Goal: Task Accomplishment & Management: Complete application form

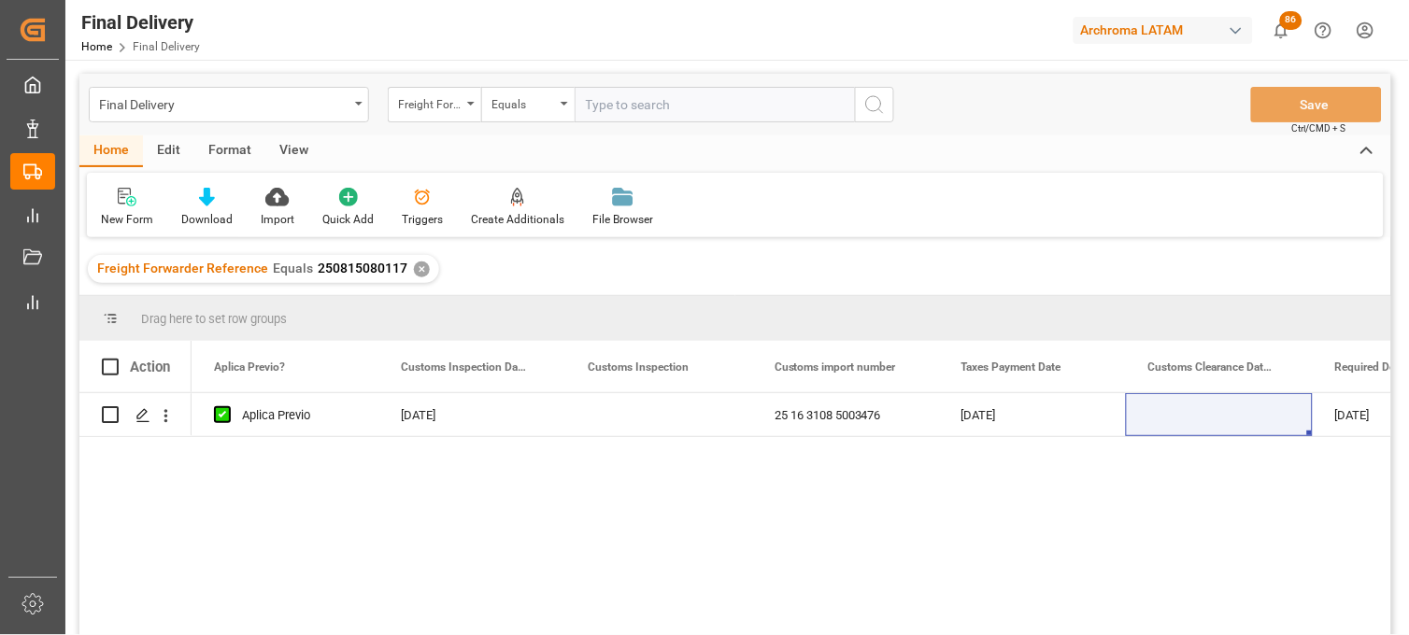
scroll to position [0, 1682]
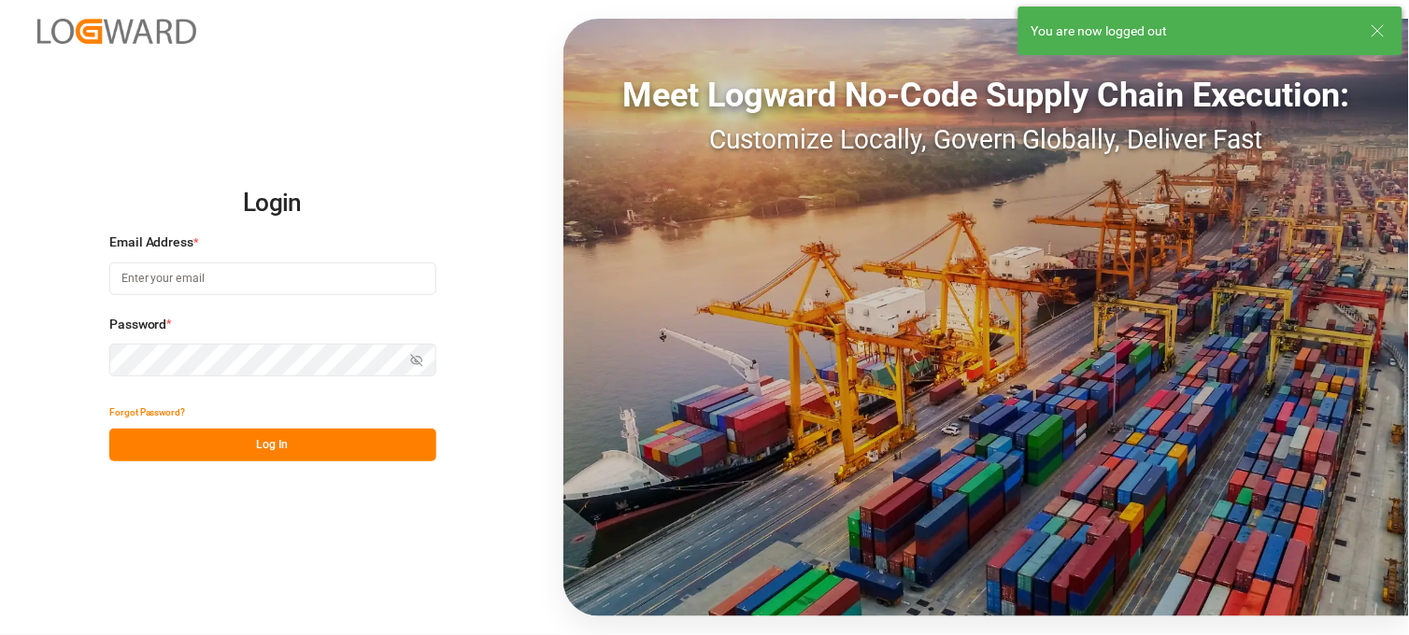
type input "[PERSON_NAME][EMAIL_ADDRESS][PERSON_NAME][DOMAIN_NAME]"
click at [402, 422] on div "Forgot Password?" at bounding box center [272, 412] width 327 height 33
click at [398, 450] on button "Log In" at bounding box center [272, 445] width 327 height 33
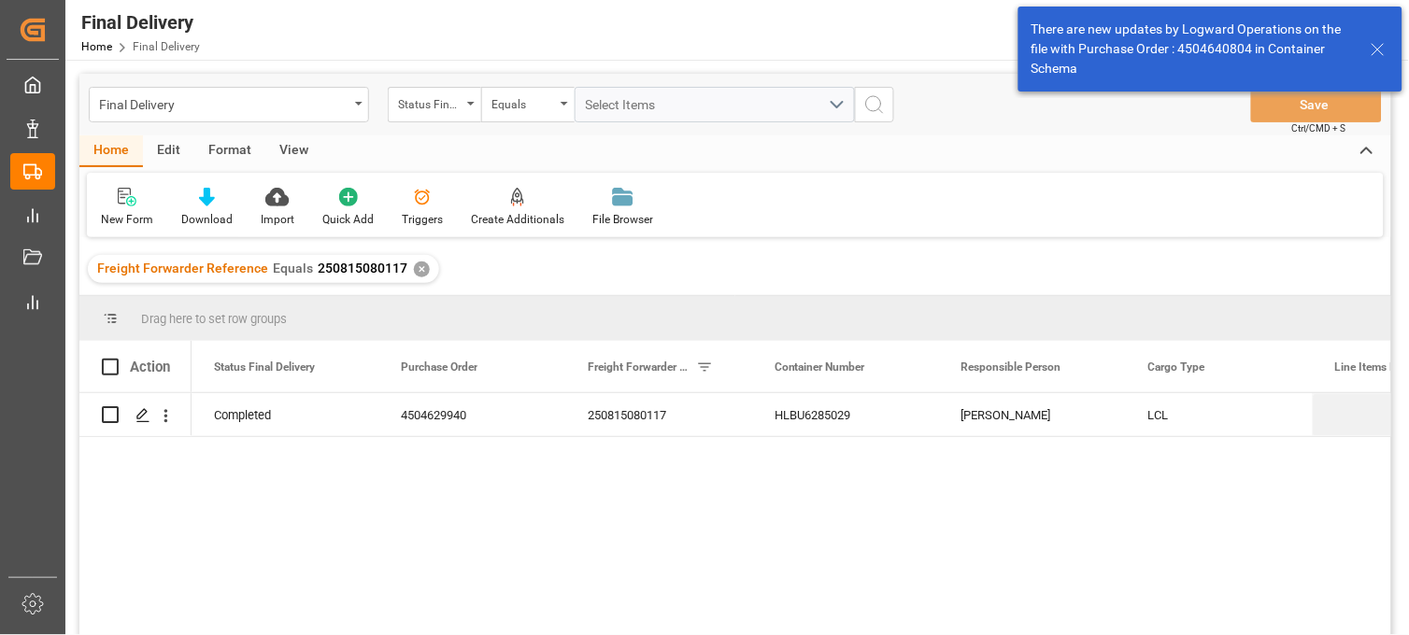
click at [414, 267] on div "✕" at bounding box center [422, 270] width 16 height 16
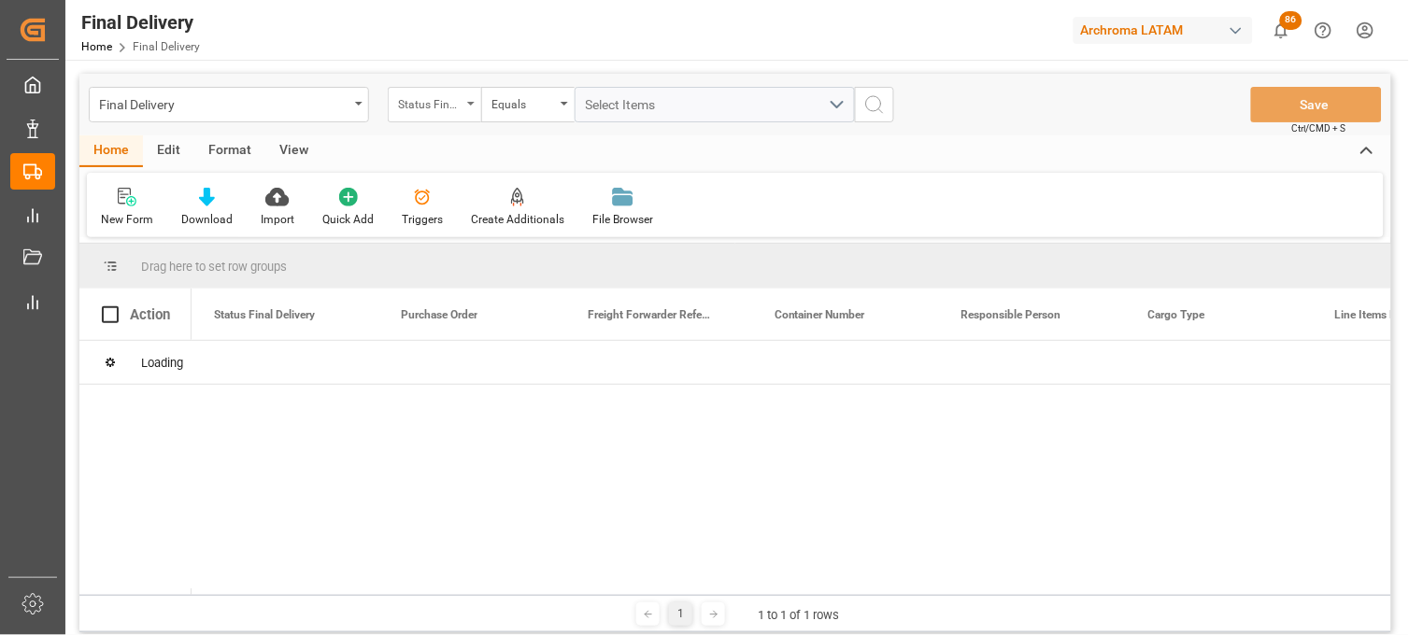
click at [474, 105] on icon "open menu" at bounding box center [470, 104] width 7 height 4
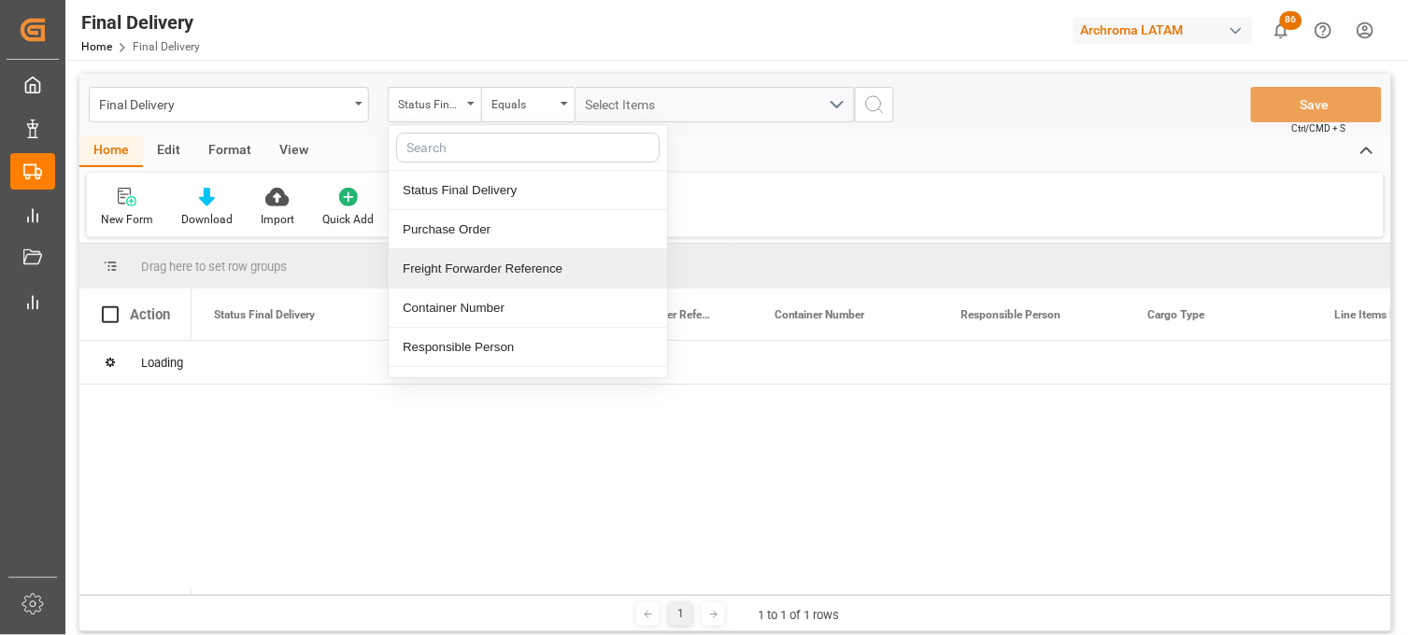
click at [520, 264] on div "Freight Forwarder Reference" at bounding box center [528, 268] width 278 height 39
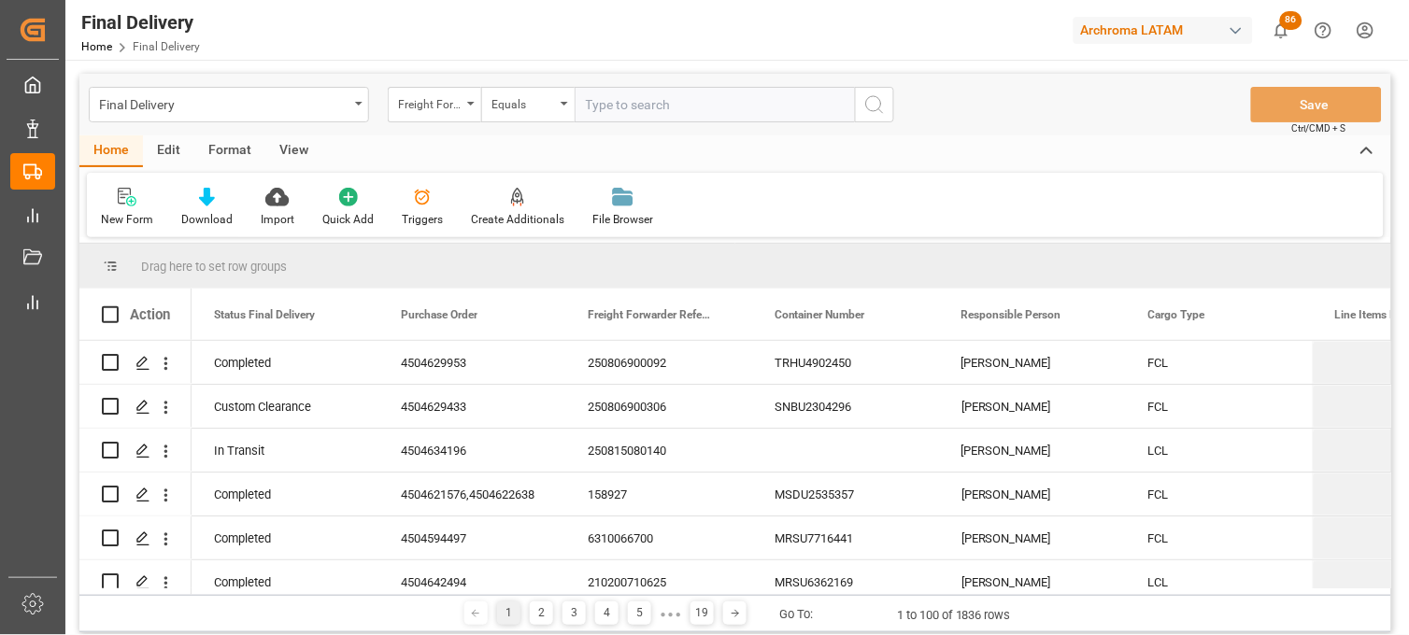
click at [623, 88] on input "text" at bounding box center [715, 105] width 280 height 36
type input "250806900778"
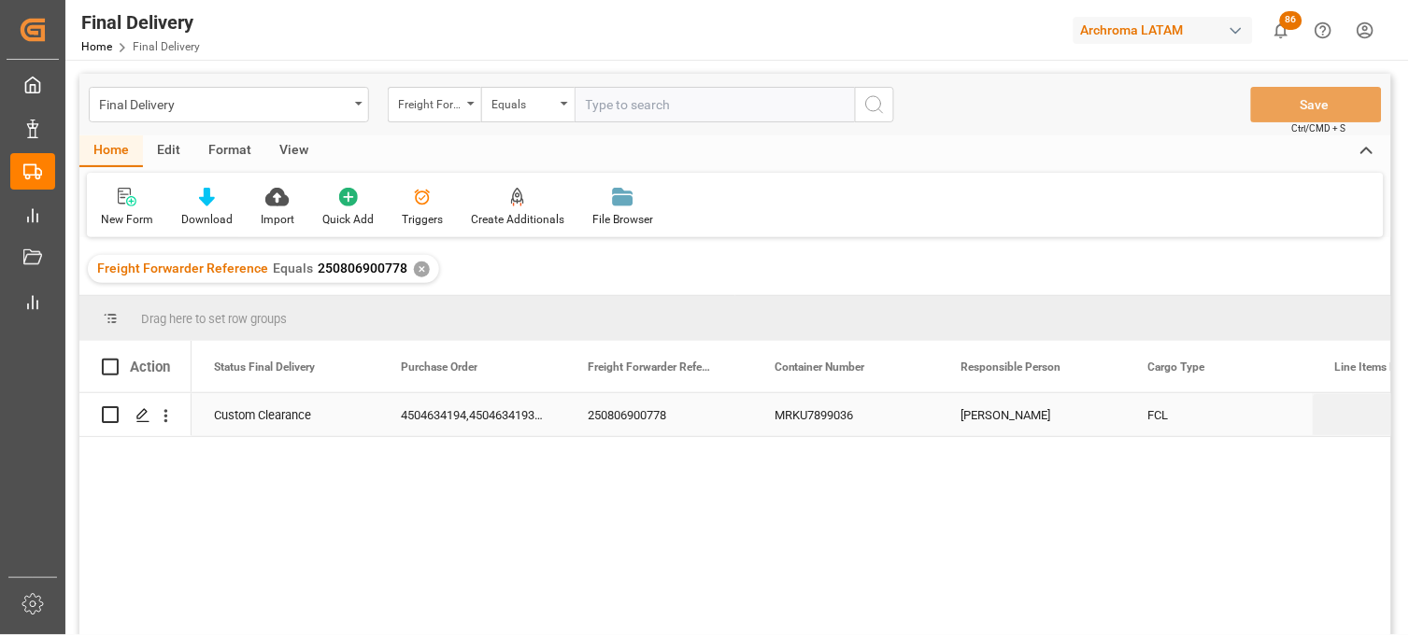
click at [643, 434] on div "250806900778" at bounding box center [658, 414] width 187 height 43
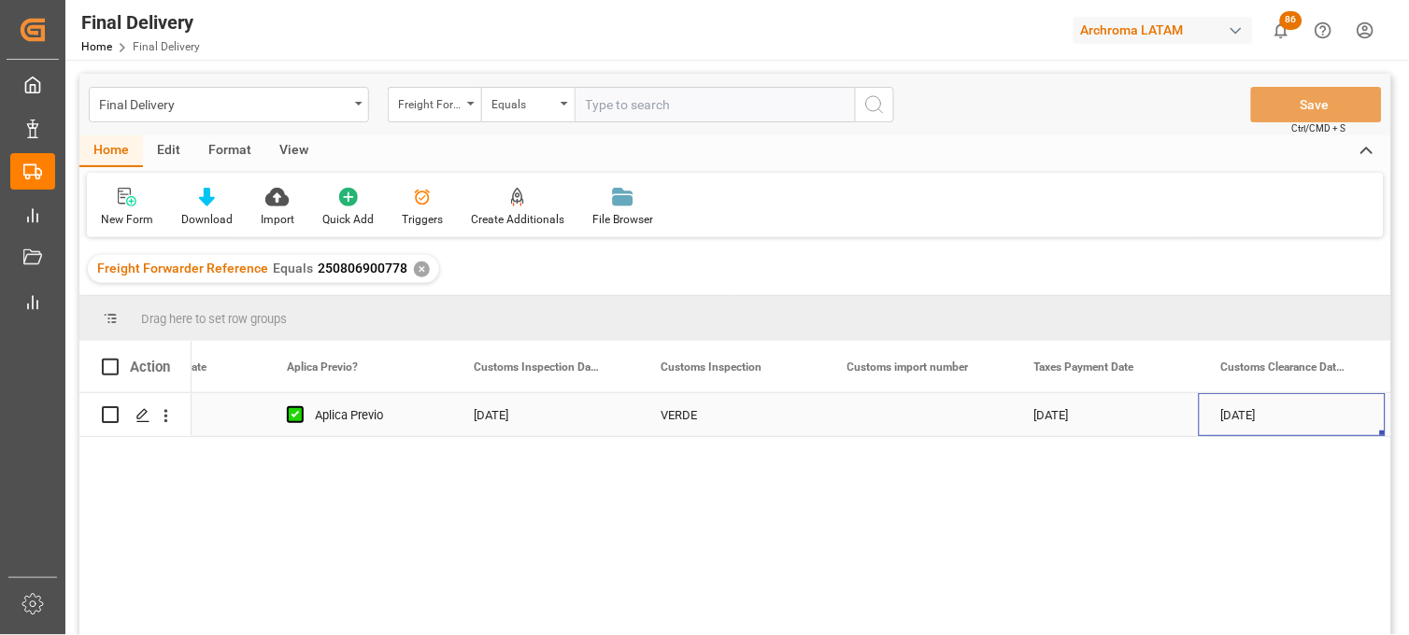
scroll to position [0, 1796]
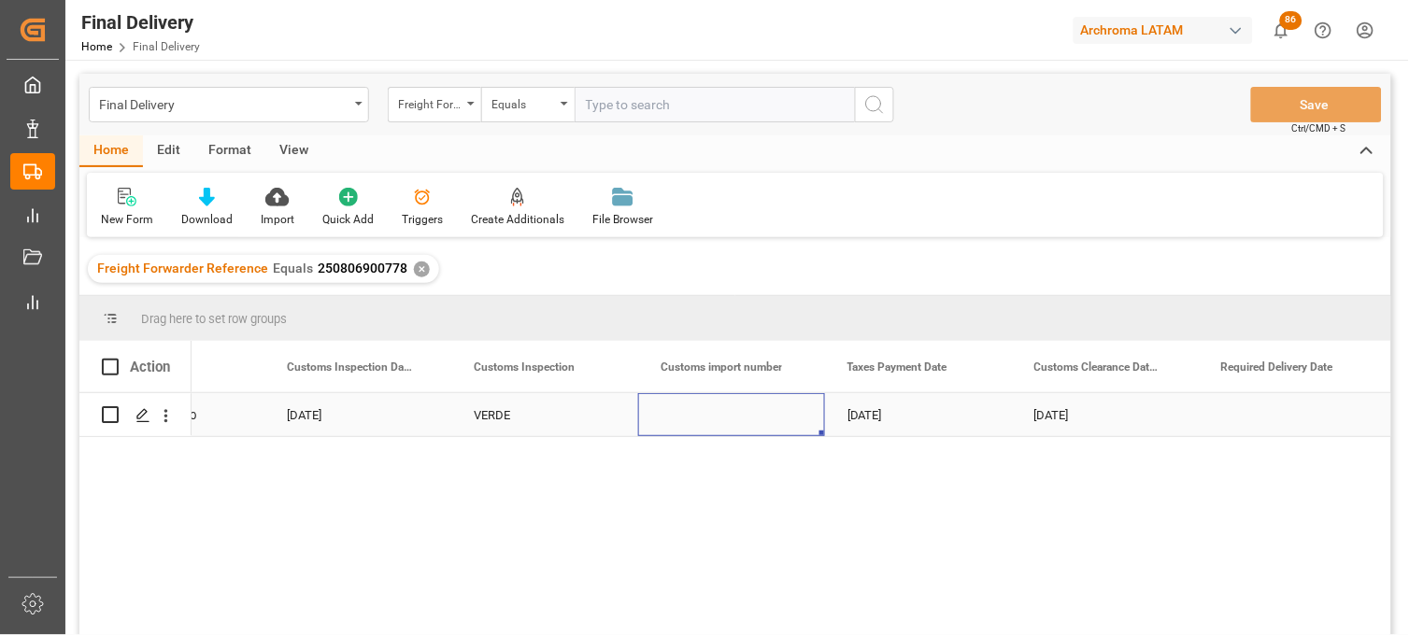
click at [721, 402] on div "Press SPACE to select this row." at bounding box center [731, 414] width 187 height 43
click at [715, 412] on input "Press SPACE to select this row." at bounding box center [731, 426] width 157 height 36
paste input "5006546"
type input "25 43 3108 5006546"
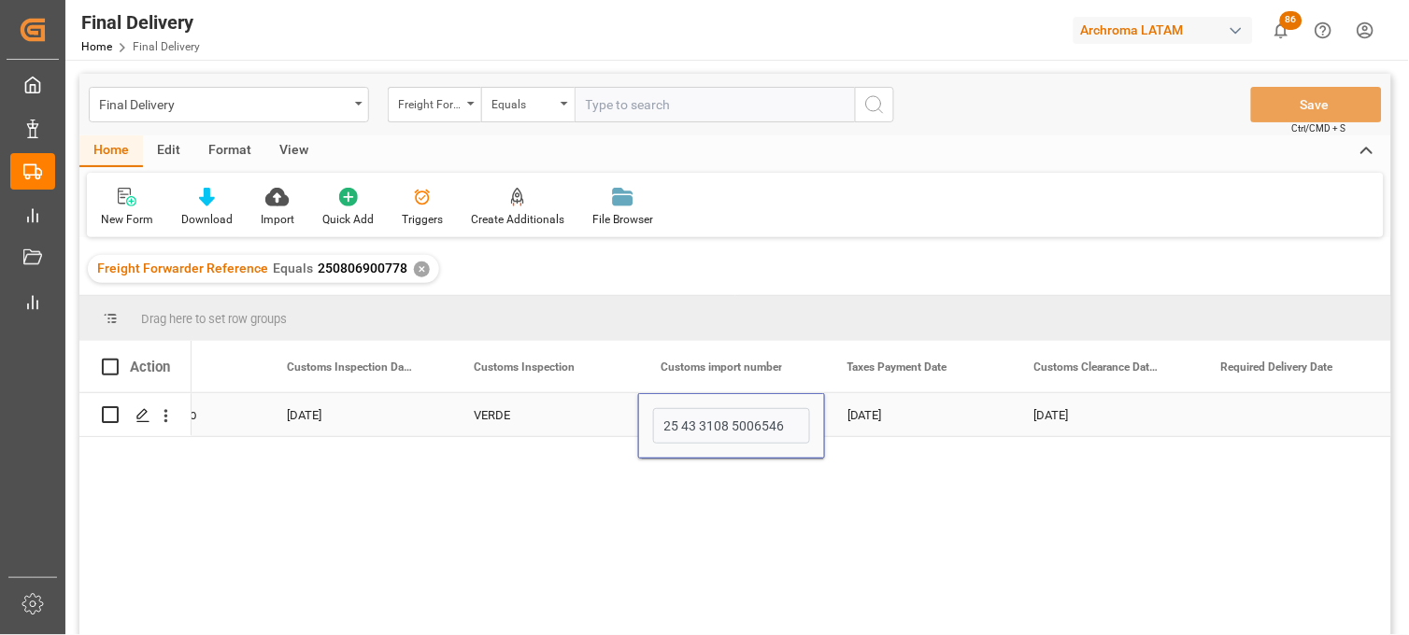
click at [882, 418] on div "[DATE]" at bounding box center [918, 414] width 187 height 43
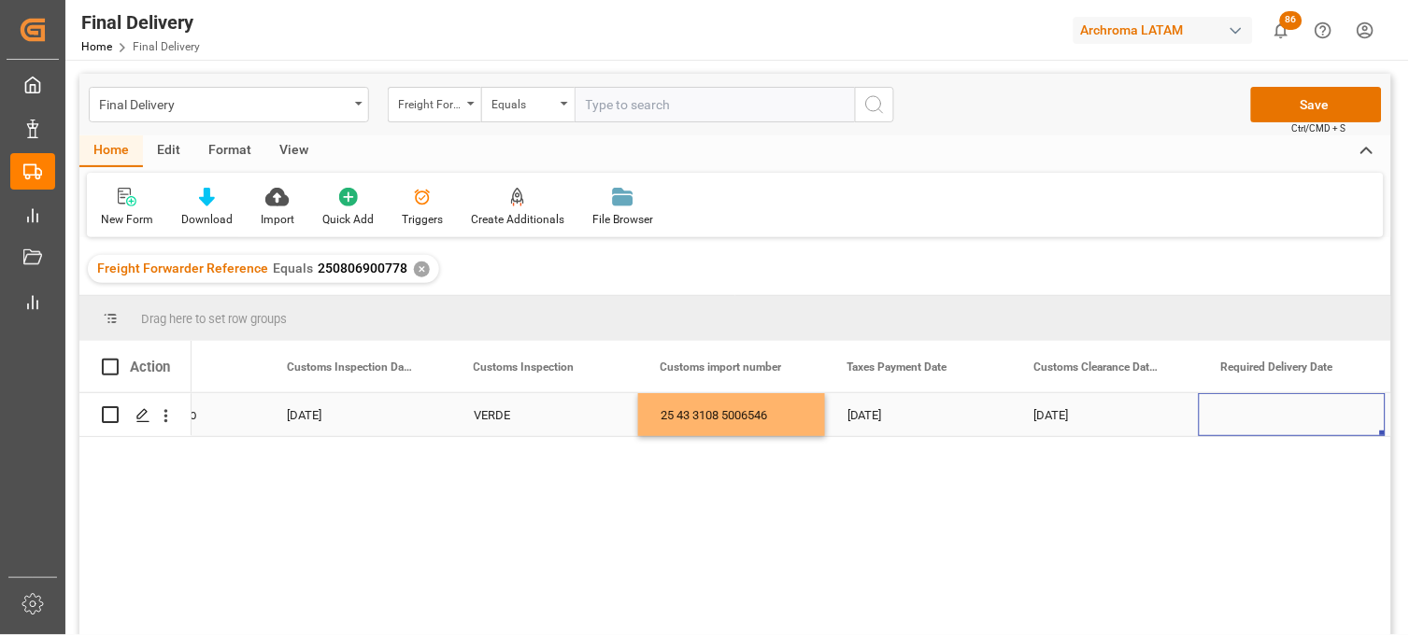
scroll to position [0, 1983]
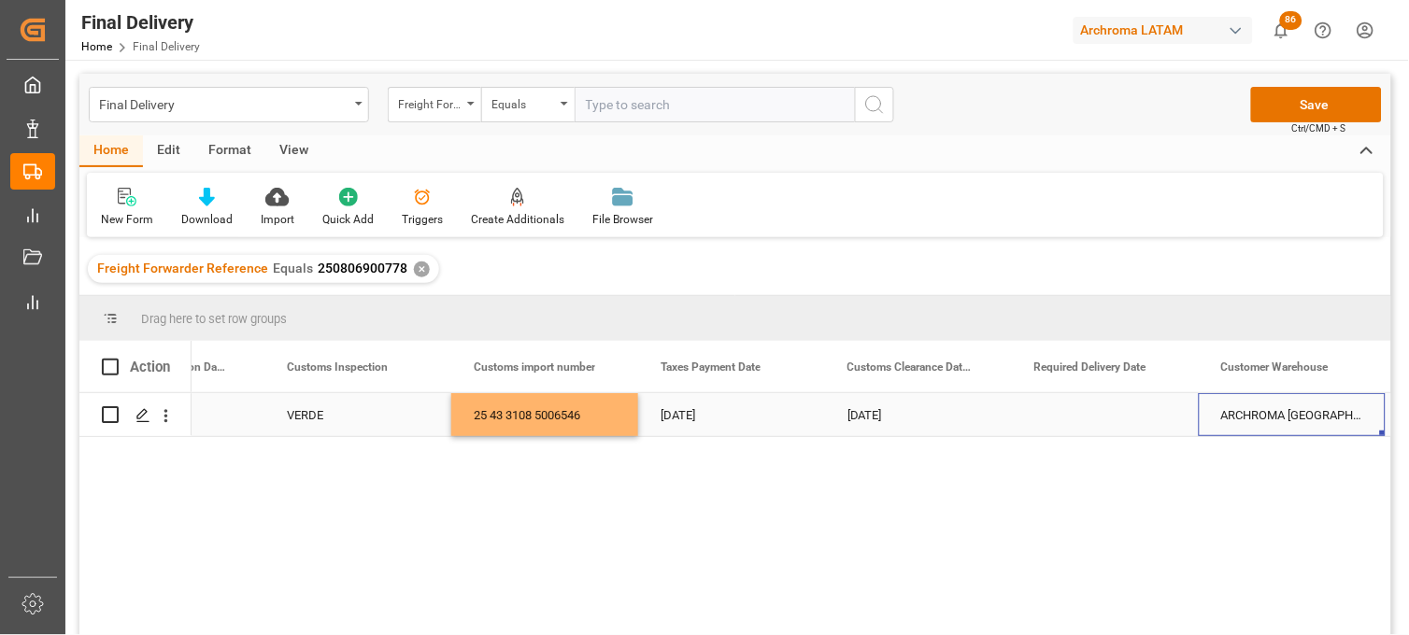
click at [1090, 413] on div "Press SPACE to select this row." at bounding box center [1105, 414] width 187 height 43
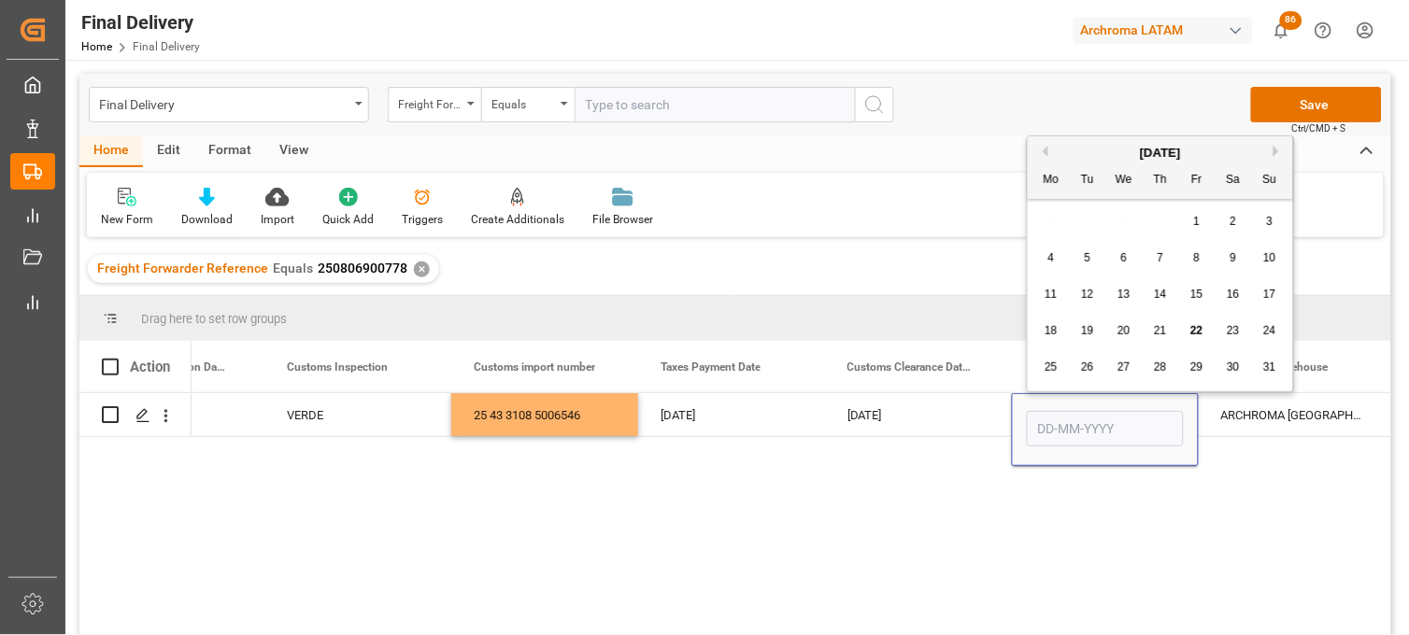
click at [1190, 336] on span "22" at bounding box center [1196, 330] width 12 height 13
type input "[DATE]"
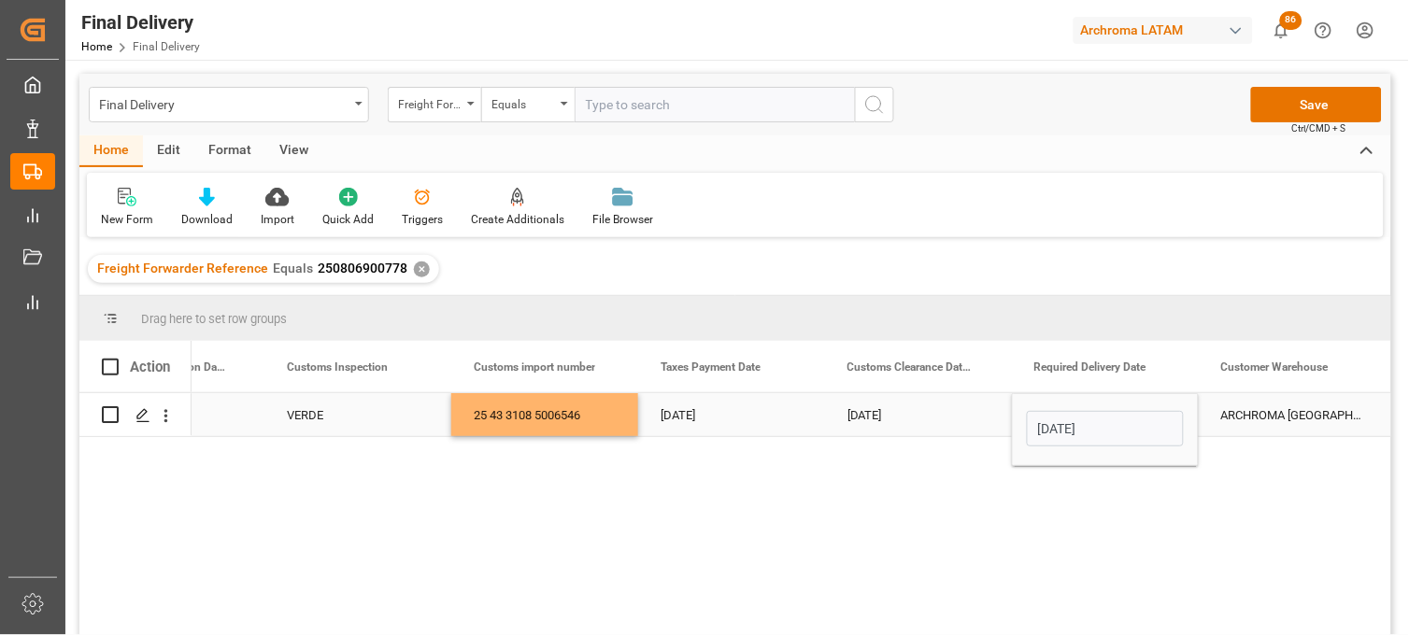
click at [885, 412] on div "[DATE]" at bounding box center [918, 414] width 187 height 43
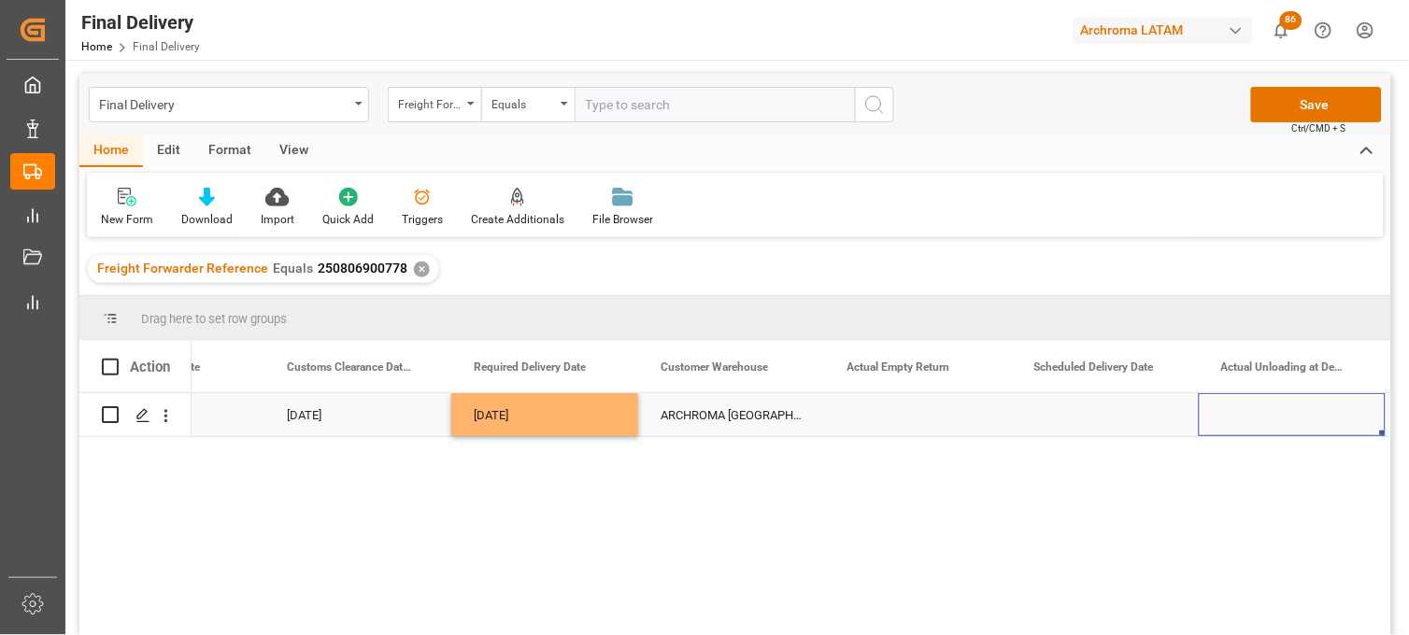
scroll to position [0, 2730]
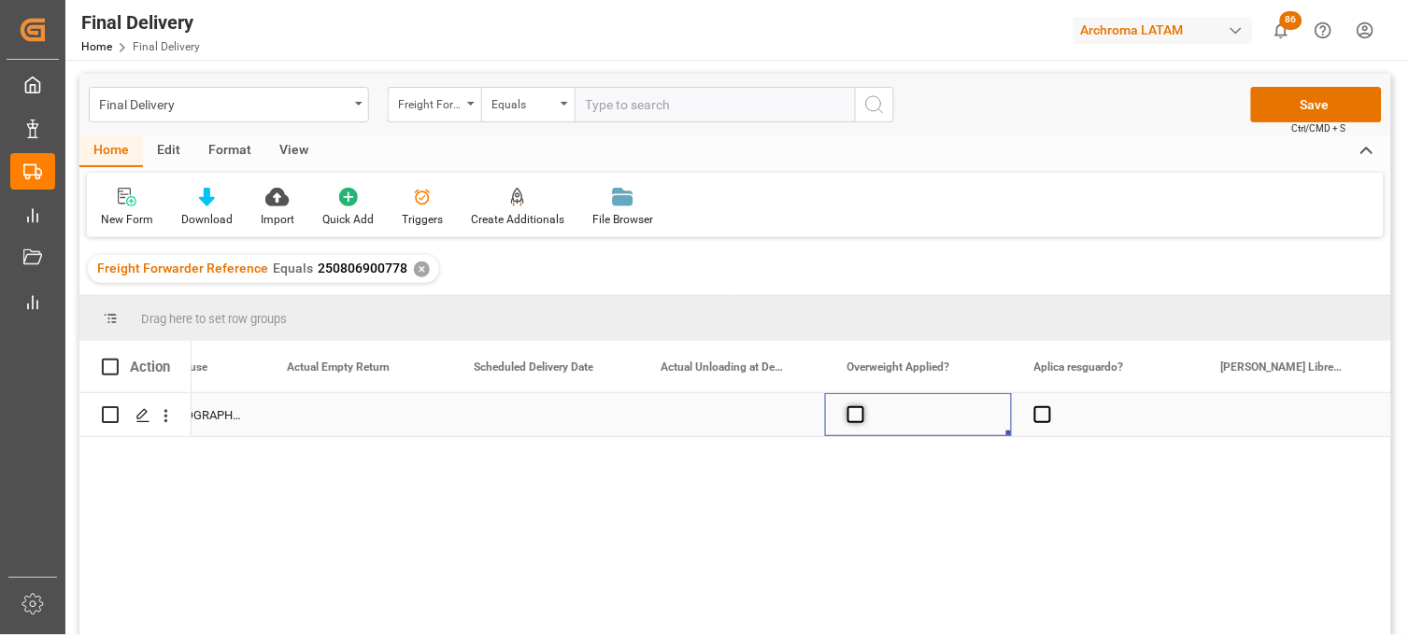
click at [858, 420] on span "Press SPACE to select this row." at bounding box center [856, 414] width 17 height 17
click at [862, 406] on input "Press SPACE to select this row." at bounding box center [862, 406] width 0 height 0
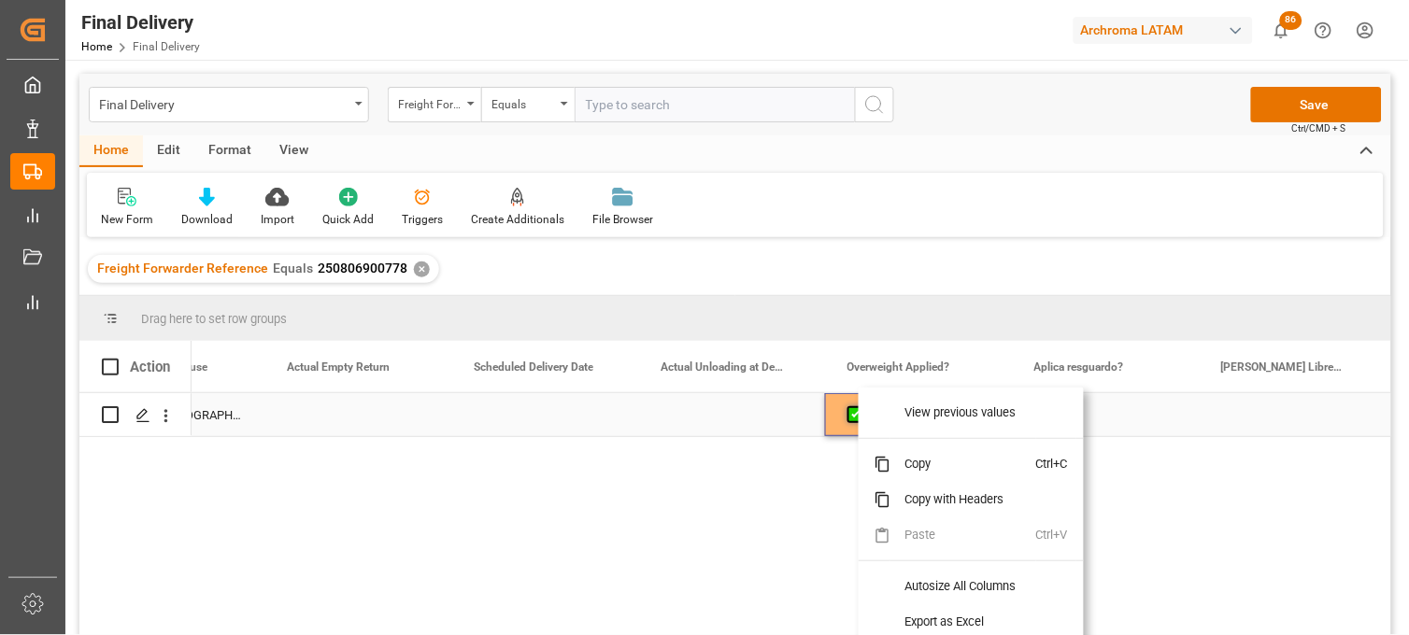
click at [853, 415] on span "Press SPACE to select this row." at bounding box center [856, 414] width 17 height 17
click at [862, 406] on input "Press SPACE to select this row." at bounding box center [862, 406] width 0 height 0
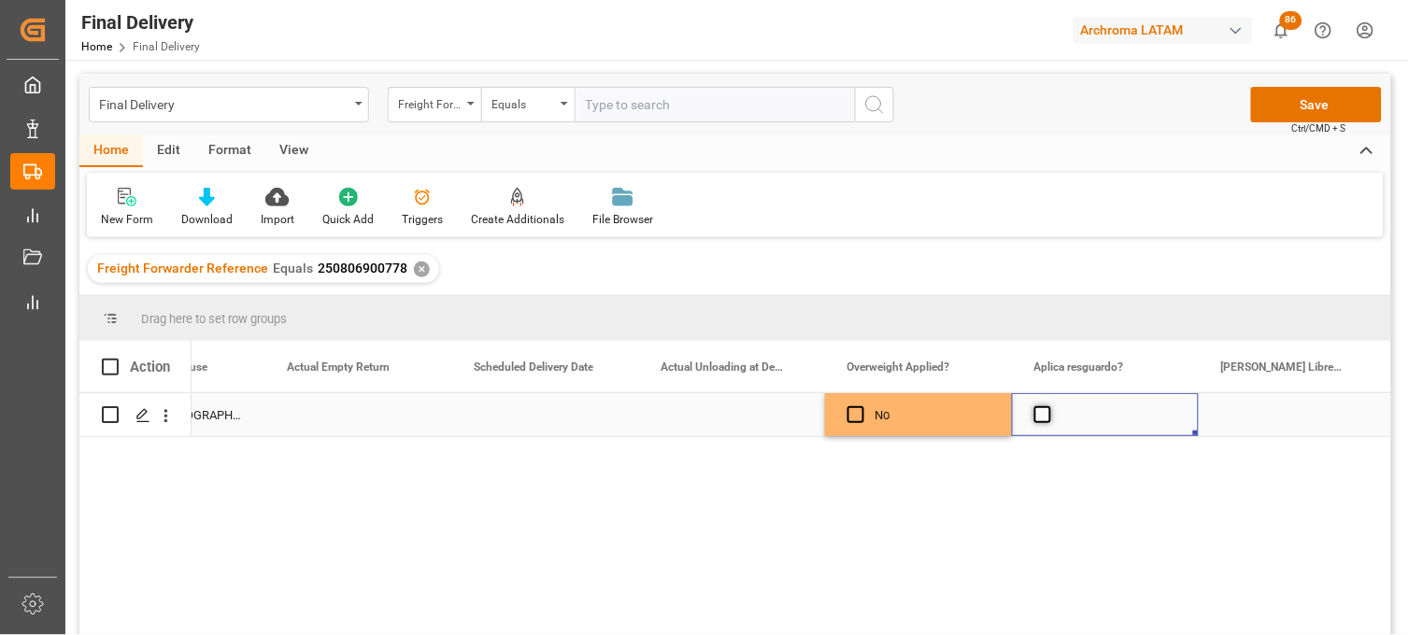
click at [1038, 415] on span "Press SPACE to select this row." at bounding box center [1042, 414] width 17 height 17
click at [1048, 406] on input "Press SPACE to select this row." at bounding box center [1048, 406] width 0 height 0
click at [1038, 415] on span "Press SPACE to select this row." at bounding box center [1042, 414] width 17 height 17
click at [1048, 406] on input "Press SPACE to select this row." at bounding box center [1048, 406] width 0 height 0
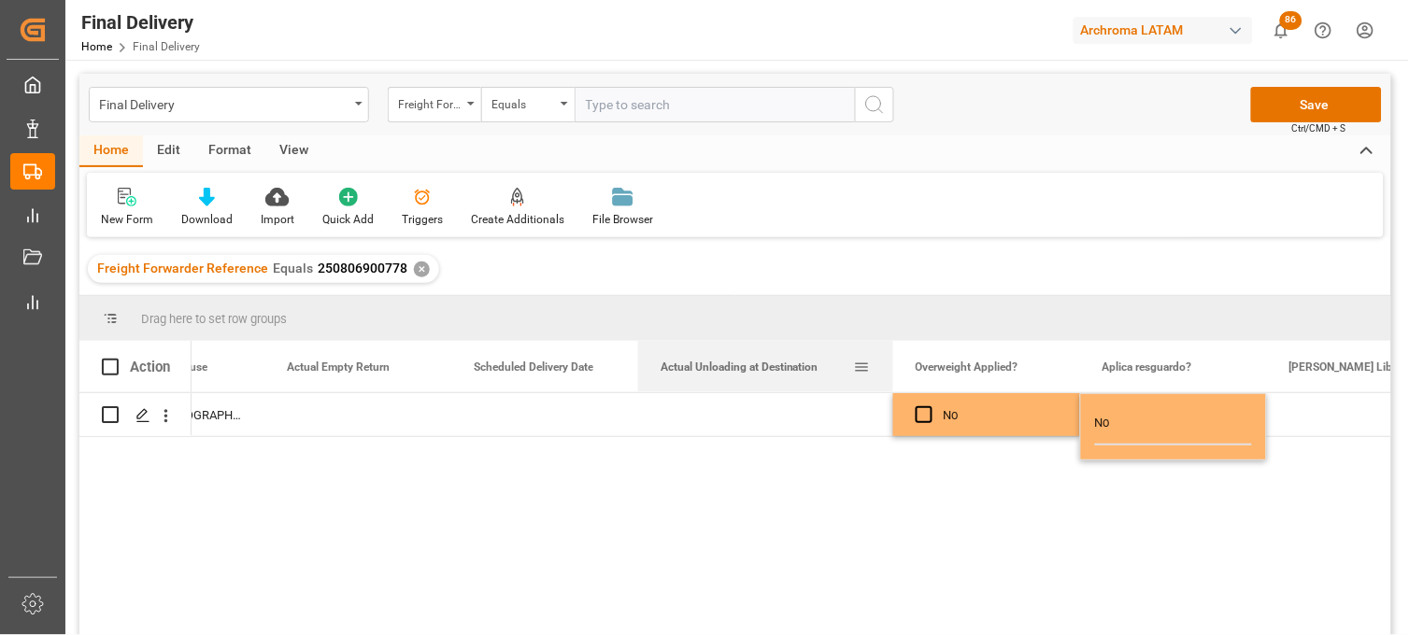
drag, startPoint x: 822, startPoint y: 349, endPoint x: 891, endPoint y: 355, distance: 68.4
click at [891, 355] on div at bounding box center [893, 366] width 7 height 51
click at [744, 416] on div "Press SPACE to select this row." at bounding box center [765, 414] width 255 height 43
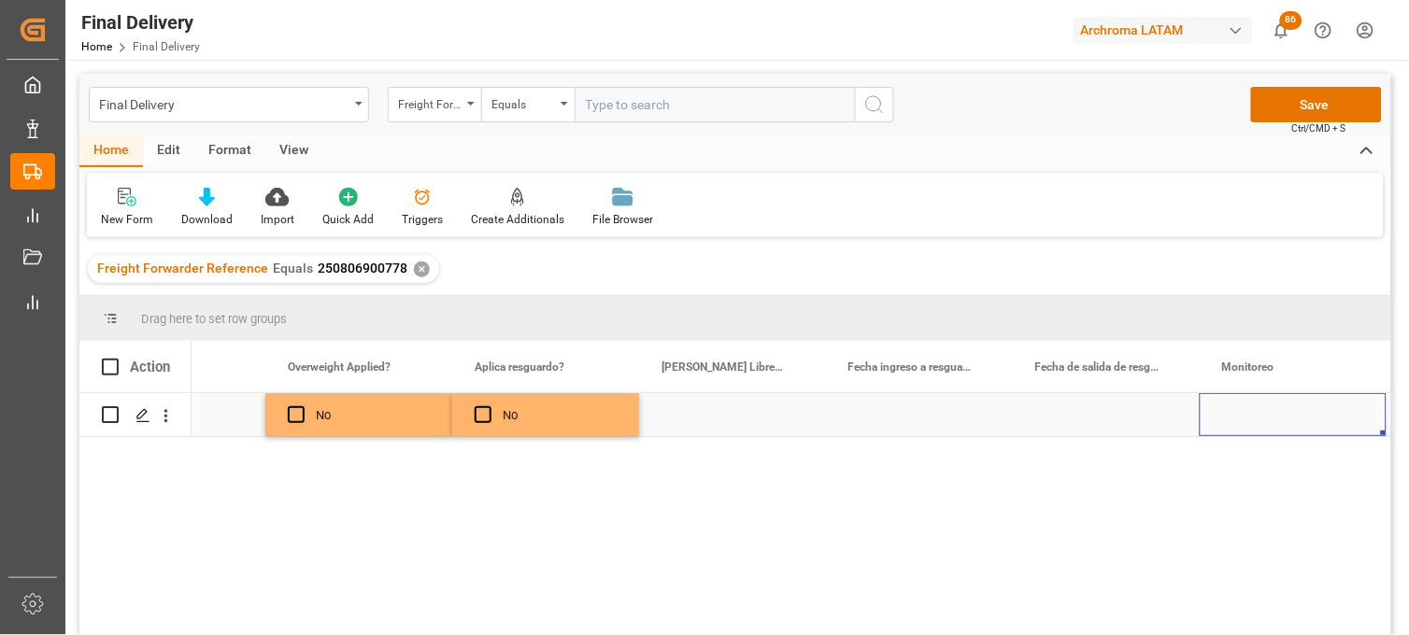
scroll to position [0, 3919]
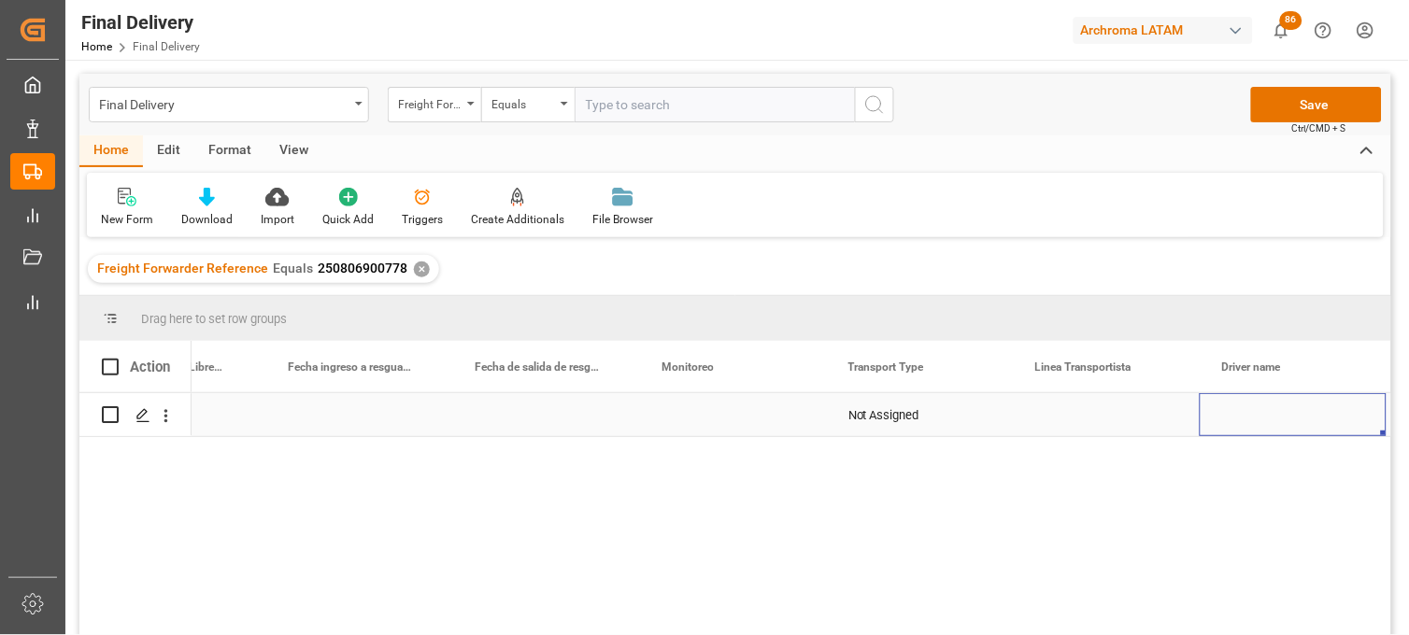
click at [744, 416] on div "Press SPACE to select this row." at bounding box center [732, 414] width 187 height 43
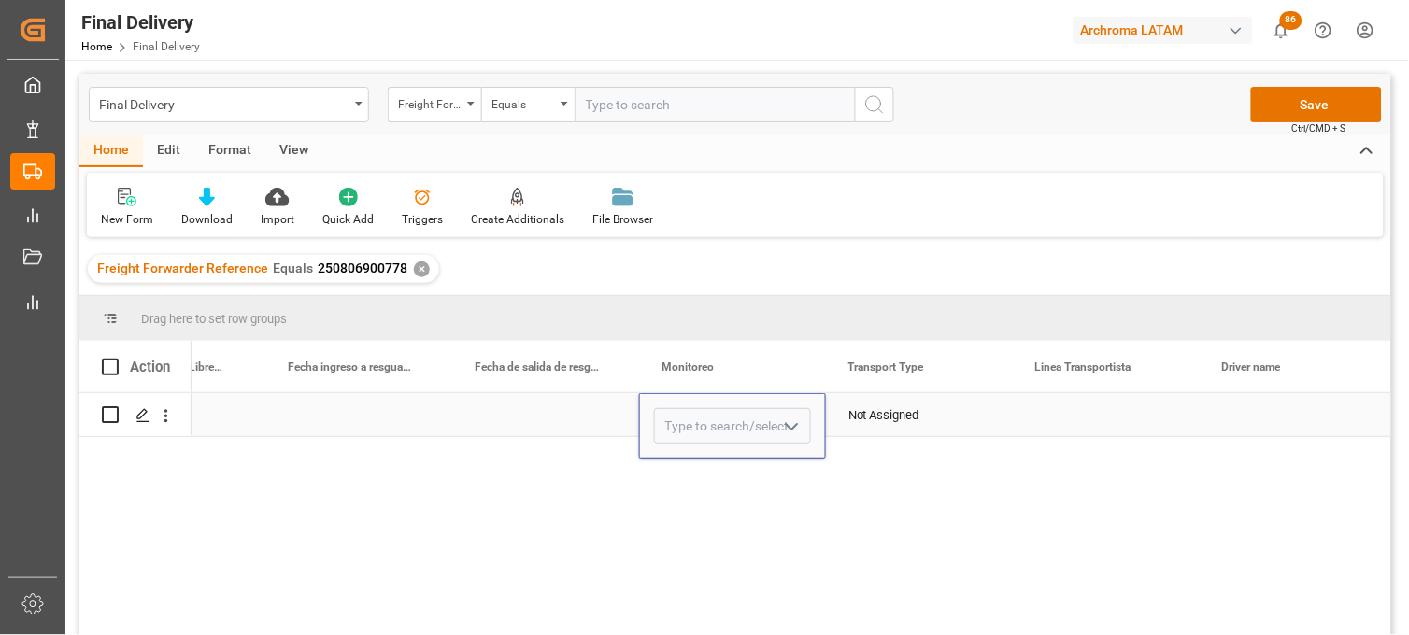
click at [744, 416] on input "Press SPACE to select this row." at bounding box center [732, 426] width 157 height 36
type input "[PERSON_NAME]"
click at [870, 424] on div "Not Assigned" at bounding box center [919, 415] width 142 height 43
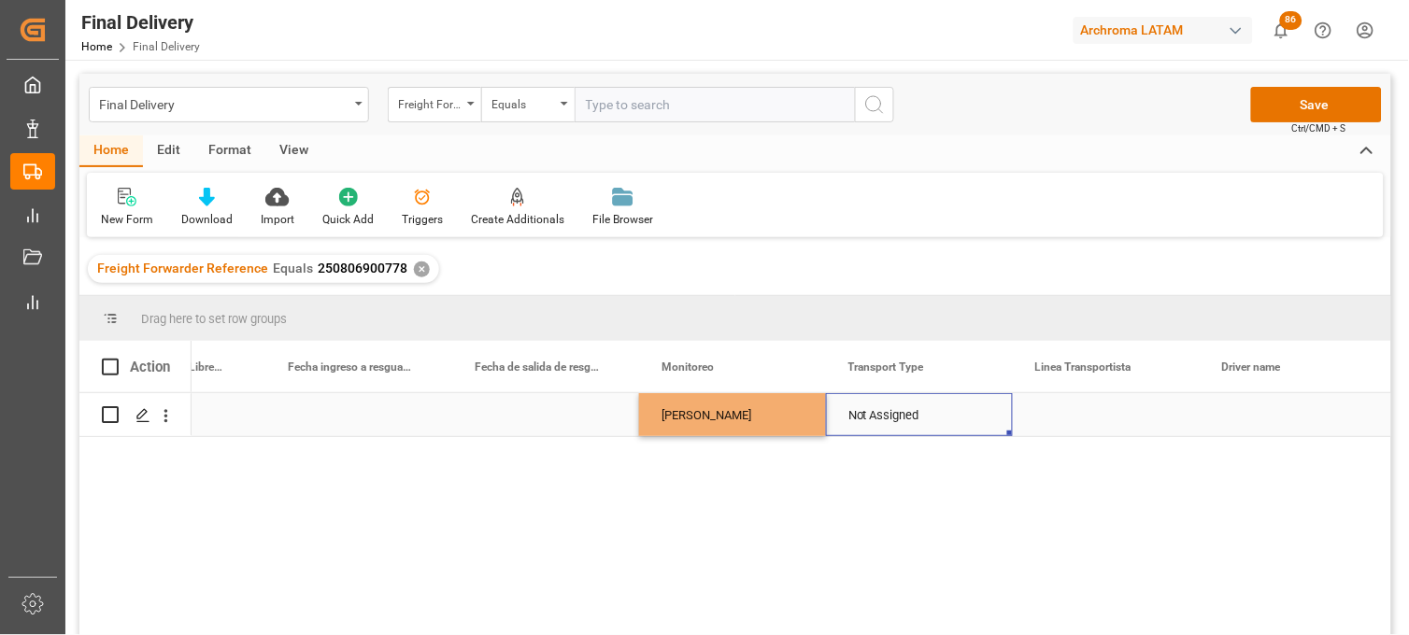
click at [870, 424] on div "Not Assigned" at bounding box center [919, 415] width 142 height 43
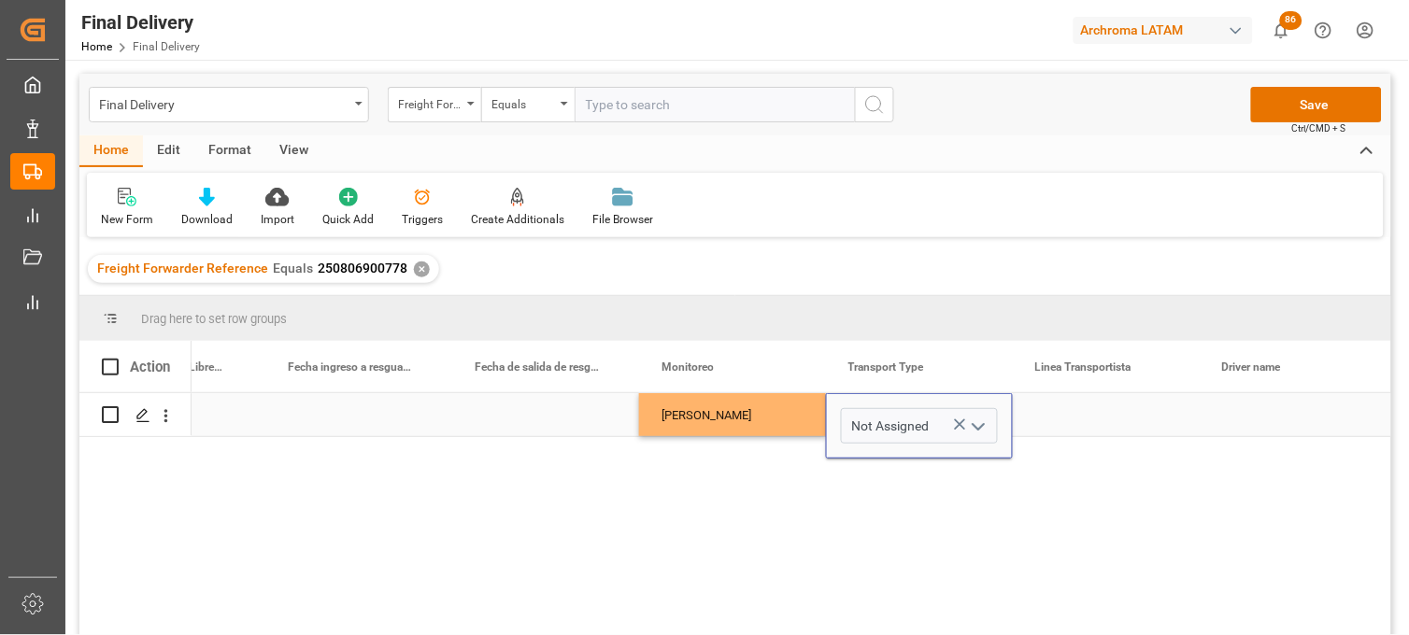
click at [951, 431] on icon "Press SPACE to select this row." at bounding box center [960, 425] width 20 height 20
click at [904, 425] on input "Press SPACE to select this row." at bounding box center [919, 426] width 157 height 36
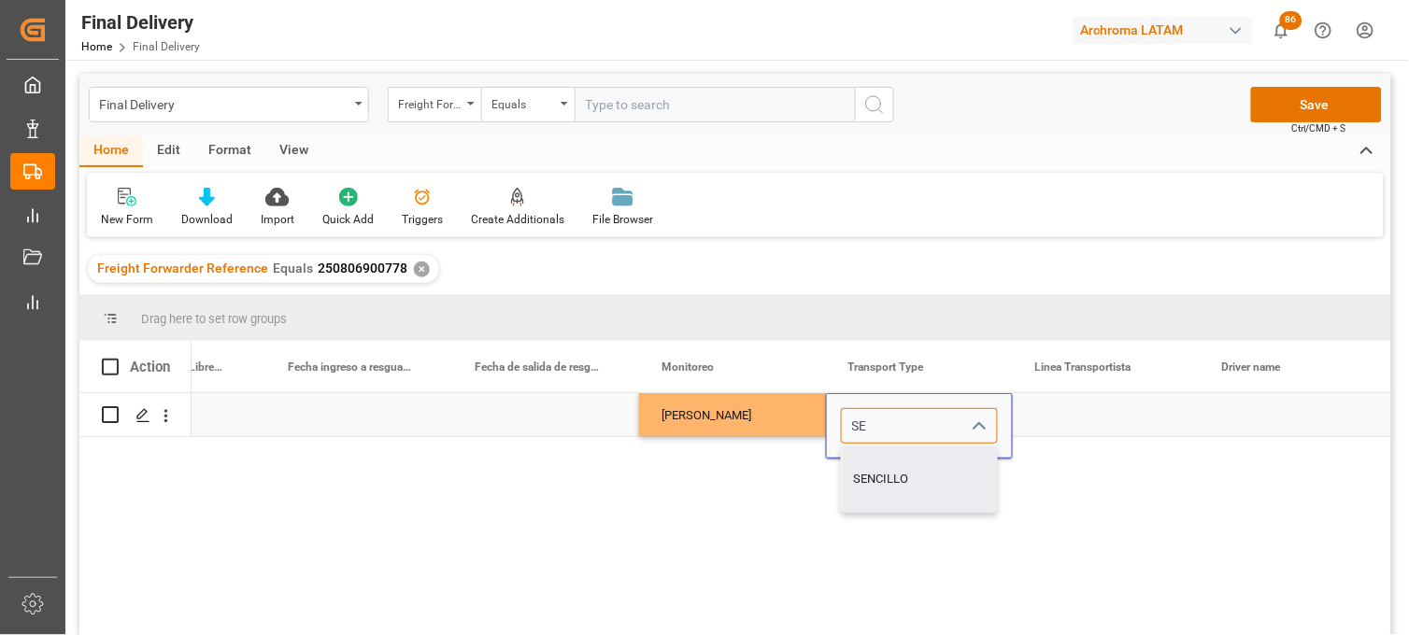
type input "SENCILLO"
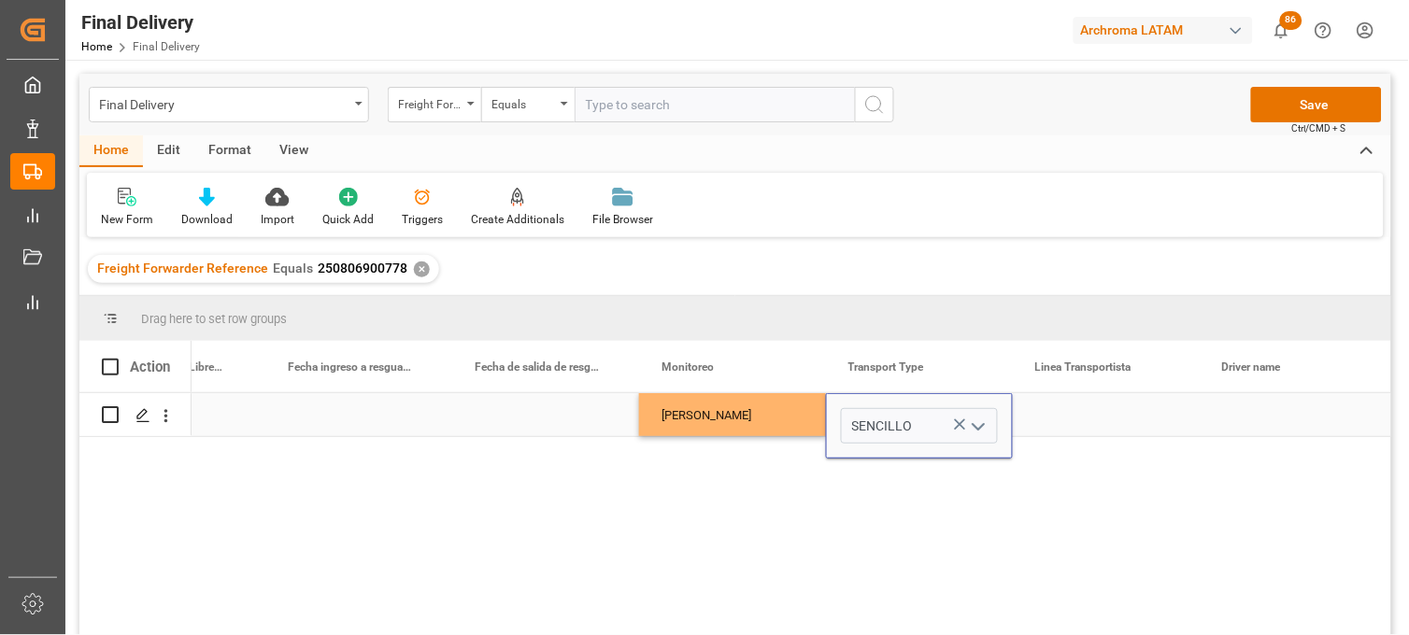
click at [1107, 411] on div "Press SPACE to select this row." at bounding box center [1106, 414] width 187 height 43
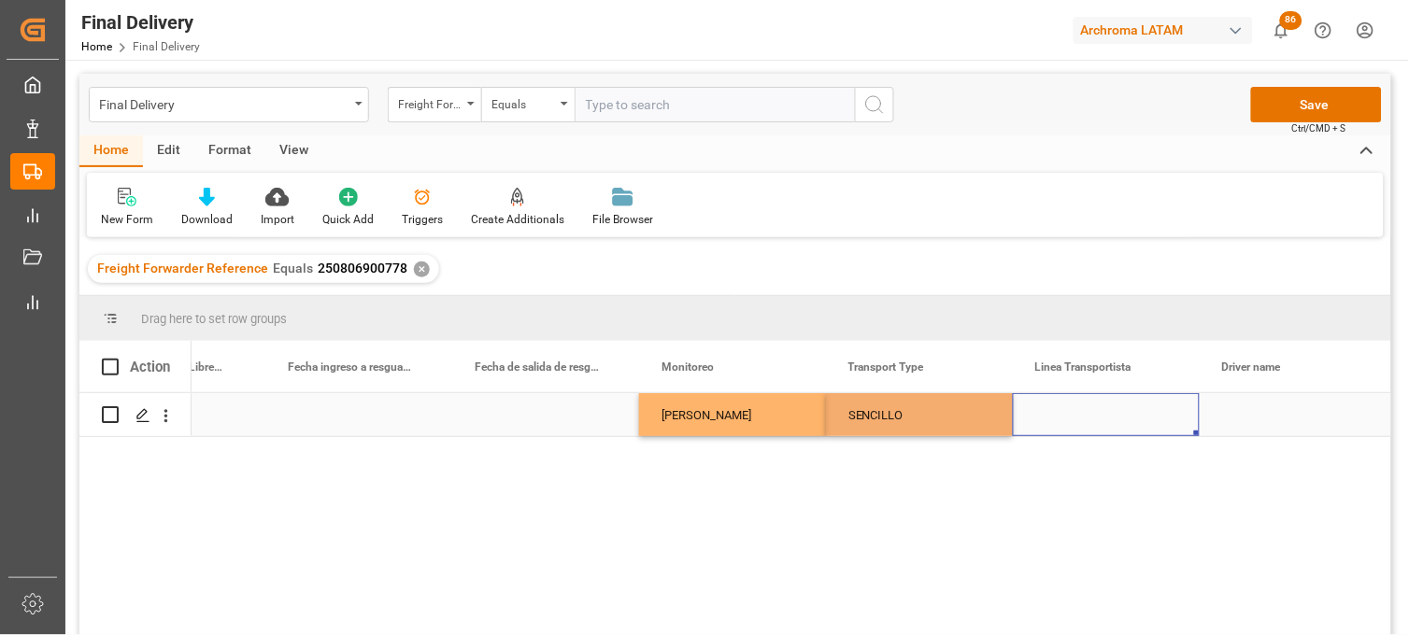
click at [1107, 411] on div "Press SPACE to select this row." at bounding box center [1106, 414] width 187 height 43
click at [1107, 411] on input "Press SPACE to select this row." at bounding box center [1106, 426] width 157 height 36
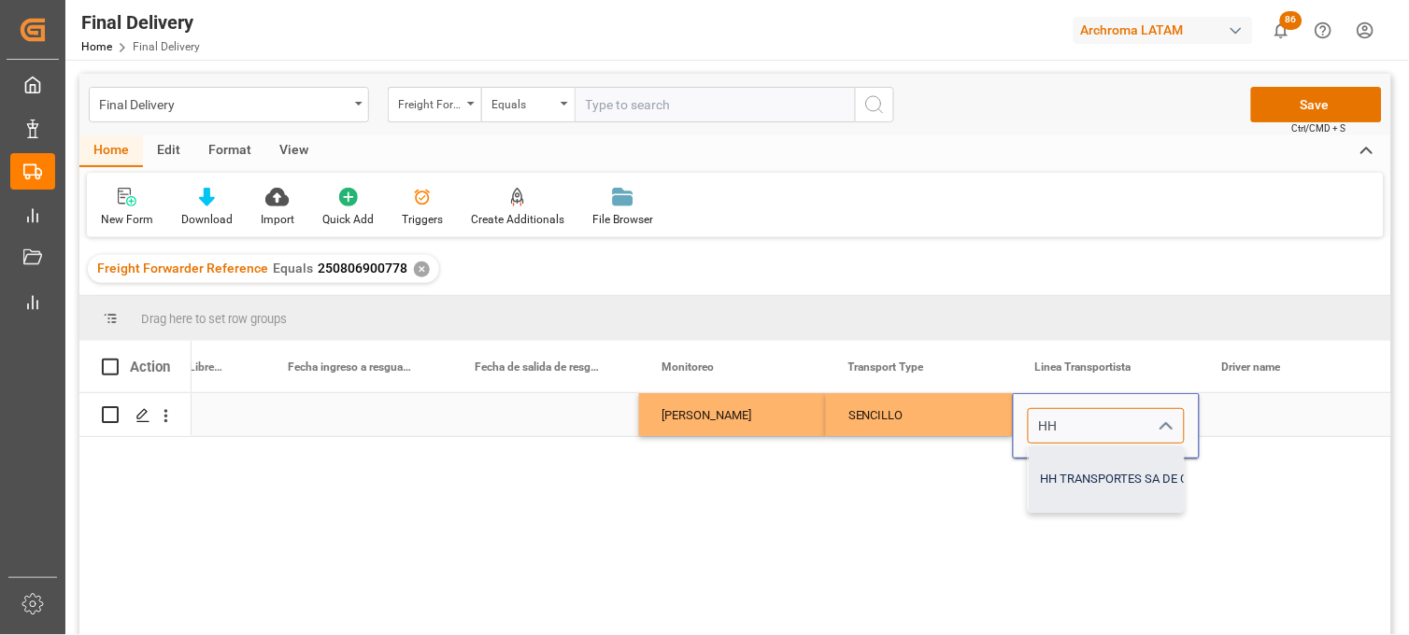
click at [1105, 482] on div "HH TRANSPORTES SA DE CV" at bounding box center [1118, 479] width 178 height 65
type input "HH TRANSPORTES SA DE CV"
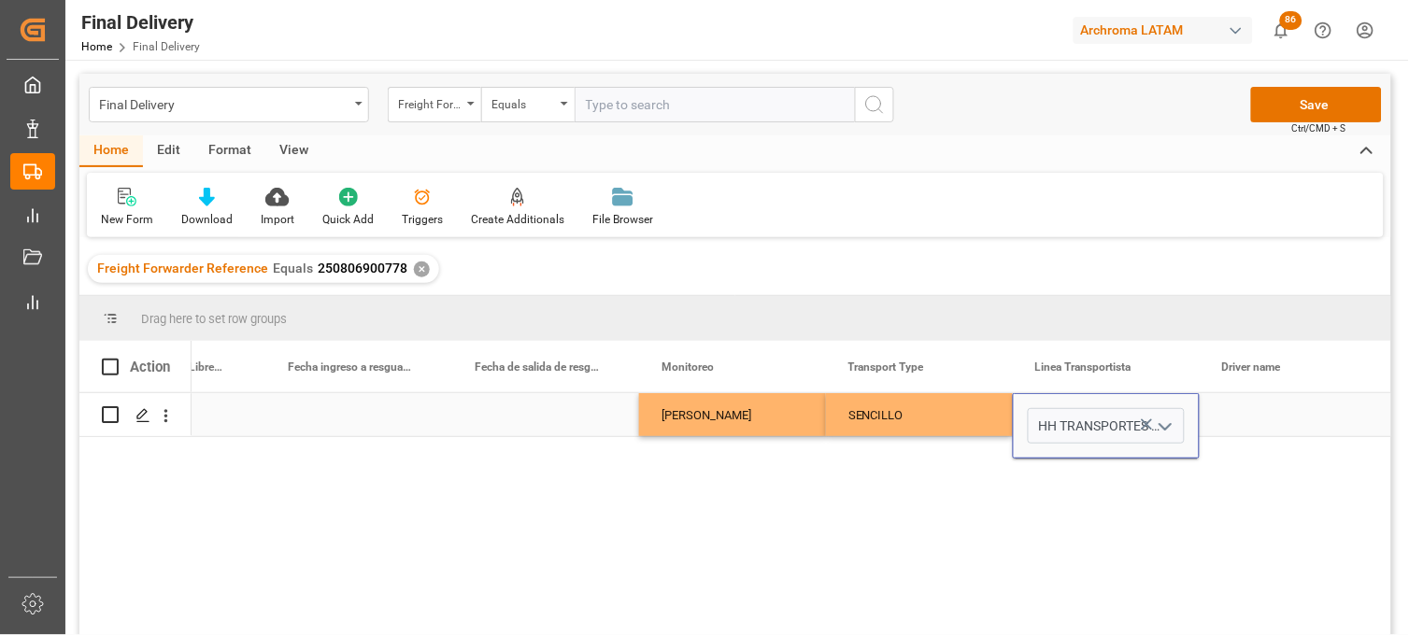
click at [1263, 423] on div "Press SPACE to select this row." at bounding box center [1293, 414] width 187 height 43
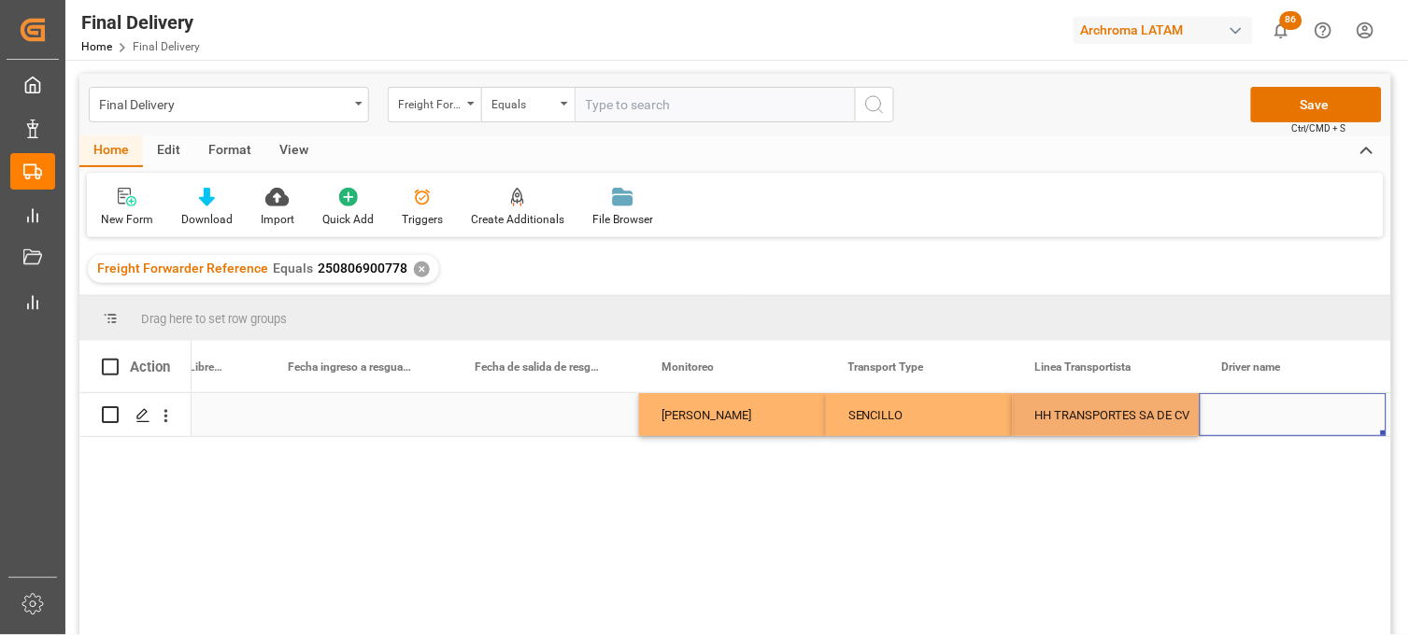
click at [1263, 423] on div "Press SPACE to select this row." at bounding box center [1293, 414] width 187 height 43
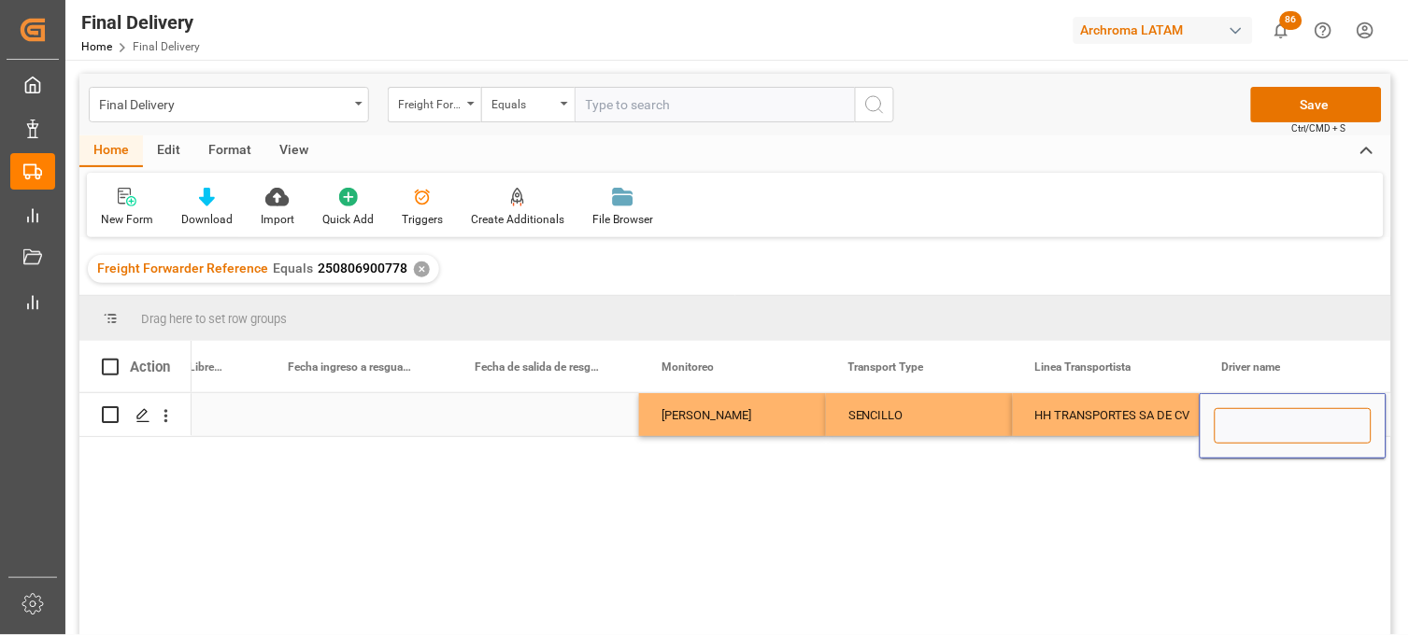
click at [1261, 421] on input "Press SPACE to select this row." at bounding box center [1293, 426] width 157 height 36
paste input "[PERSON_NAME]"
type input "[PERSON_NAME]"
click at [1122, 423] on div "HH TRANSPORTES SA DE CV" at bounding box center [1106, 415] width 142 height 43
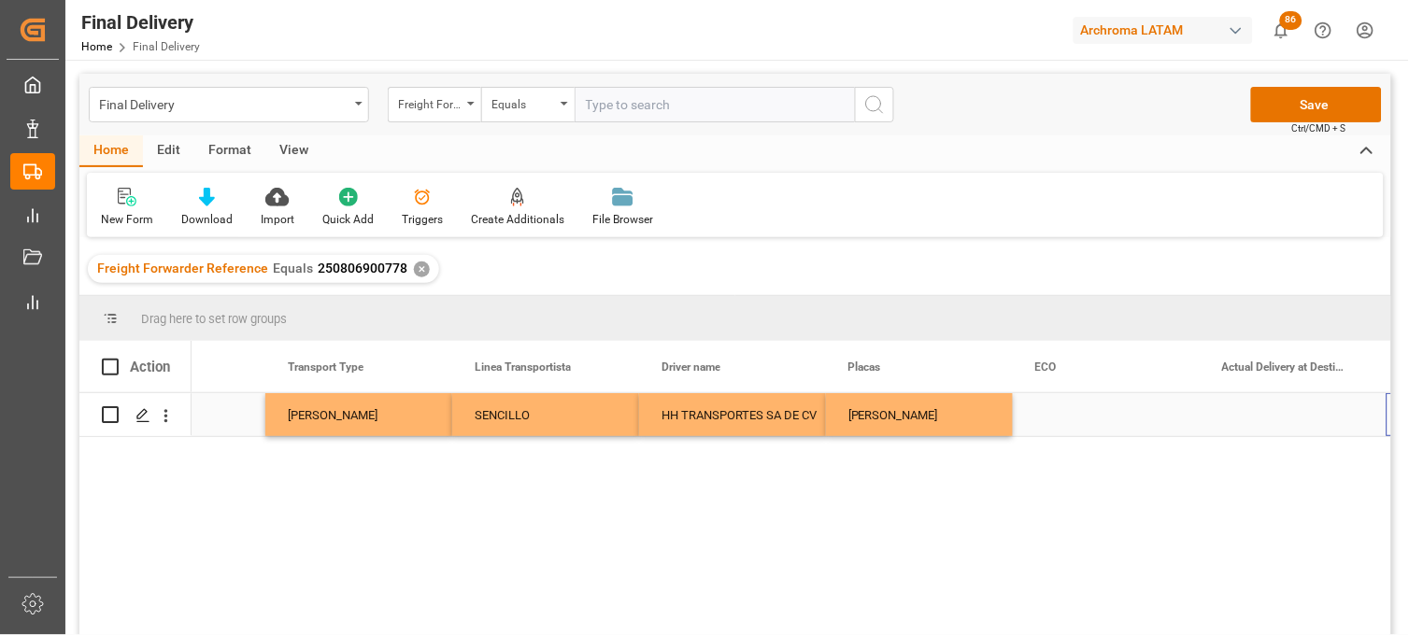
scroll to position [0, 4853]
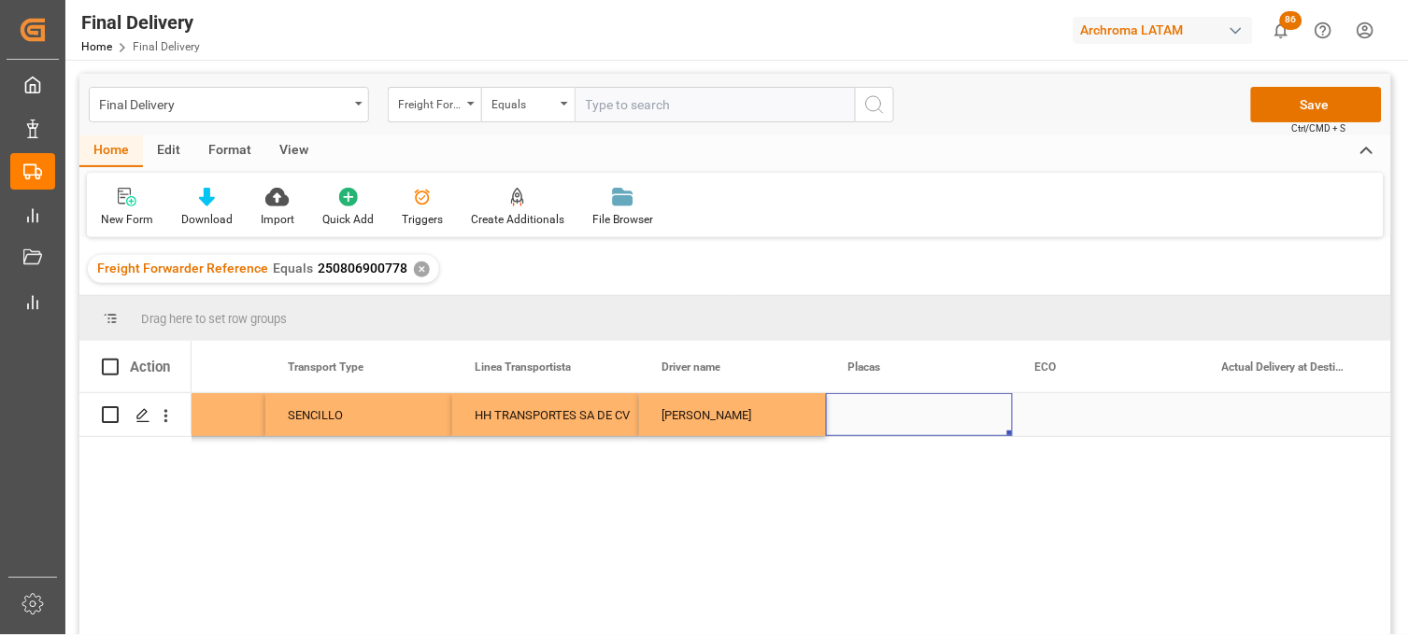
click at [892, 418] on div "Press SPACE to select this row." at bounding box center [919, 414] width 187 height 43
click at [892, 418] on input "Press SPACE to select this row." at bounding box center [919, 426] width 157 height 36
type input "71AJ2T"
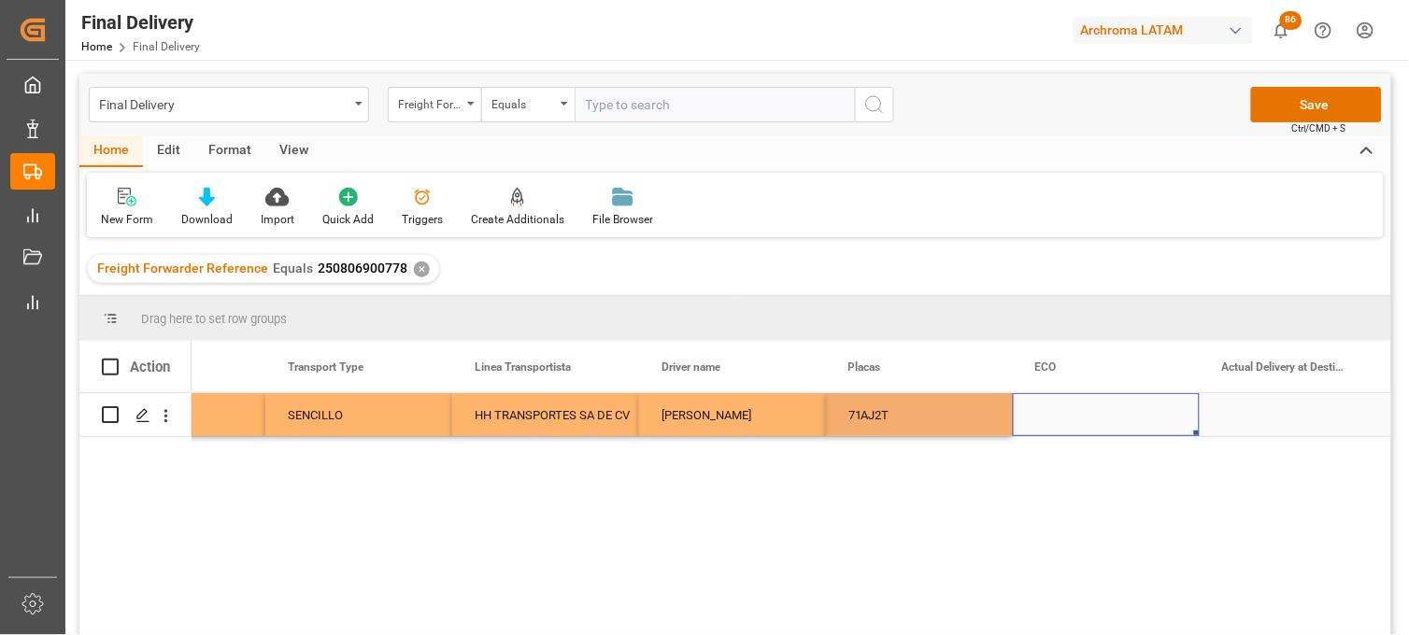
click at [1050, 420] on div "Press SPACE to select this row." at bounding box center [1106, 414] width 187 height 43
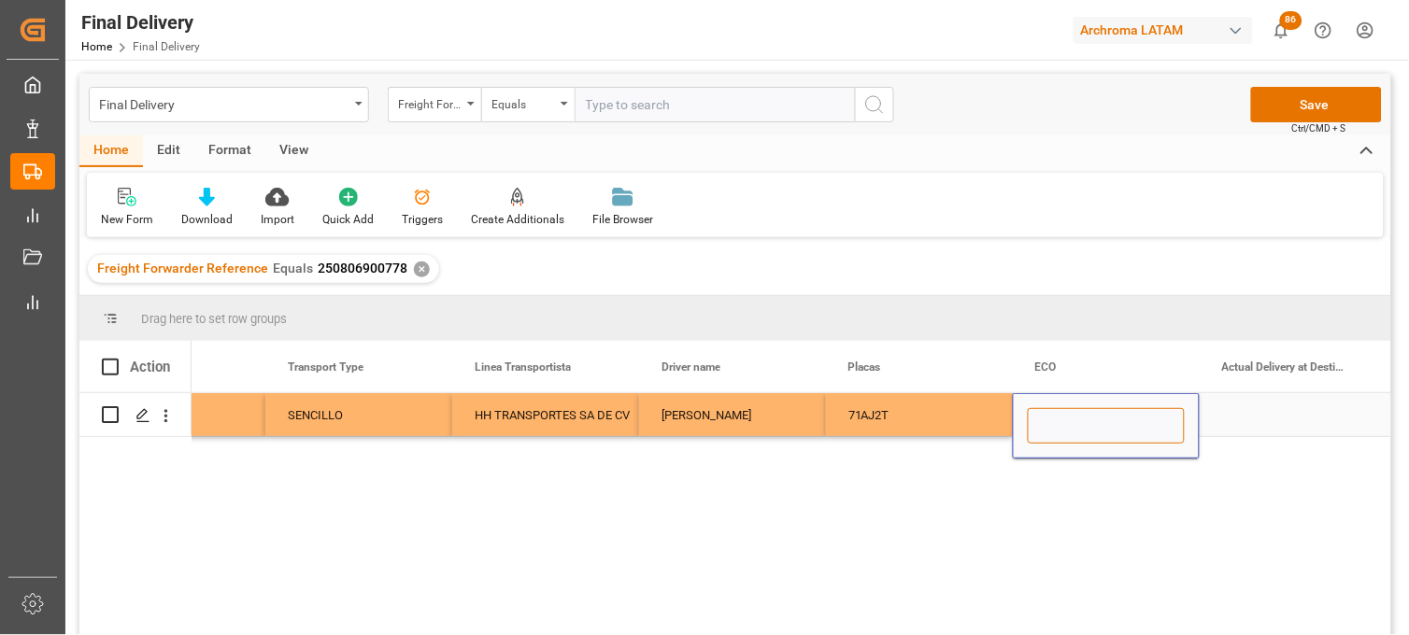
click at [1050, 420] on input "Press SPACE to select this row." at bounding box center [1106, 426] width 157 height 36
paste input "ECO 47"
type input "ECO 47"
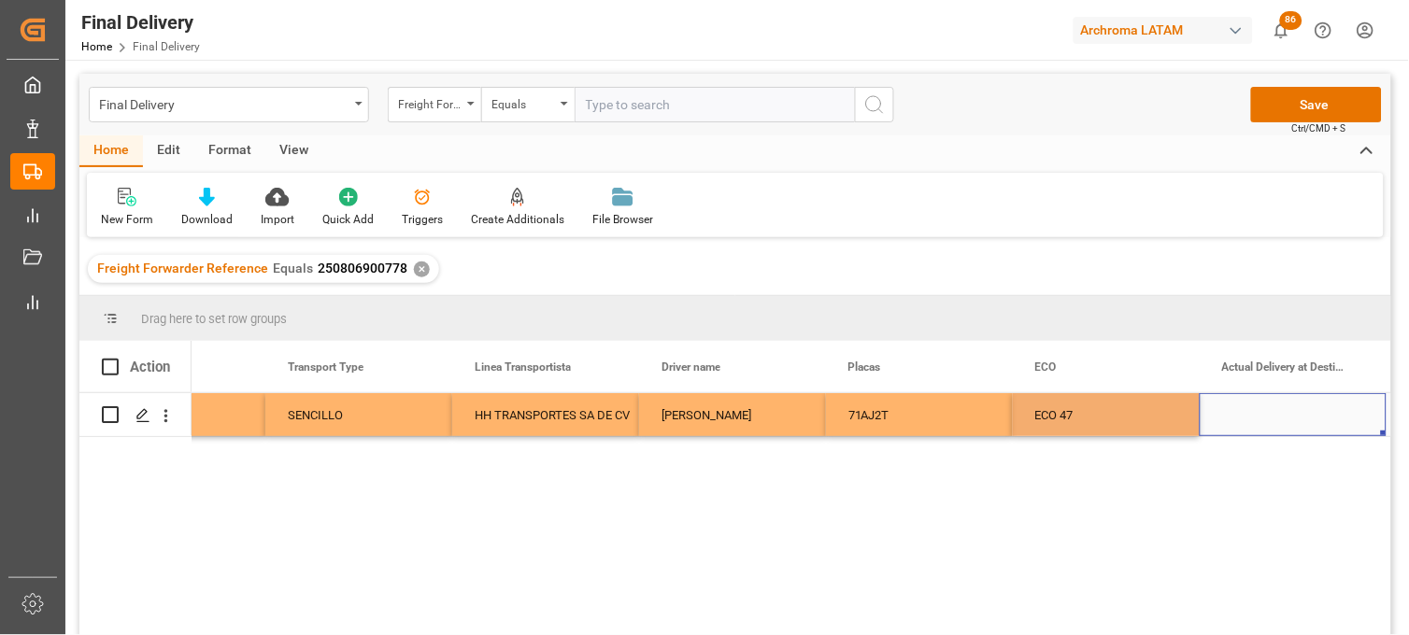
click at [1271, 422] on div "Press SPACE to select this row." at bounding box center [1293, 414] width 187 height 43
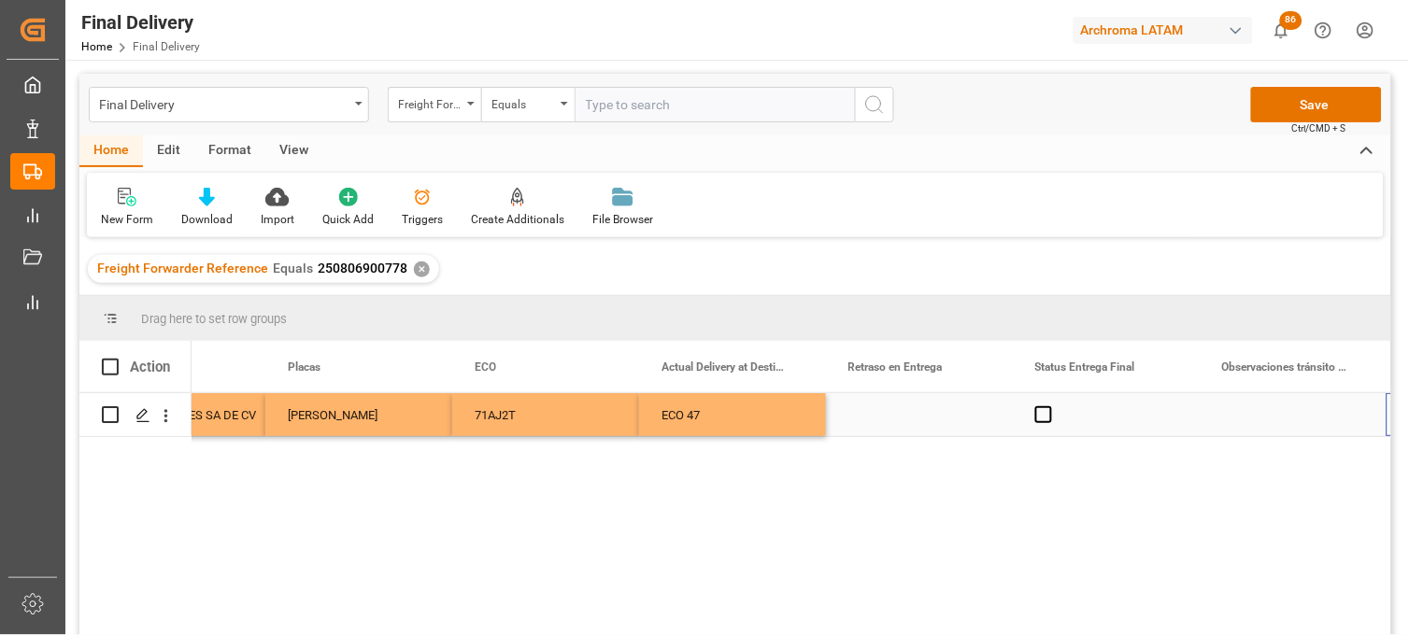
scroll to position [0, 5414]
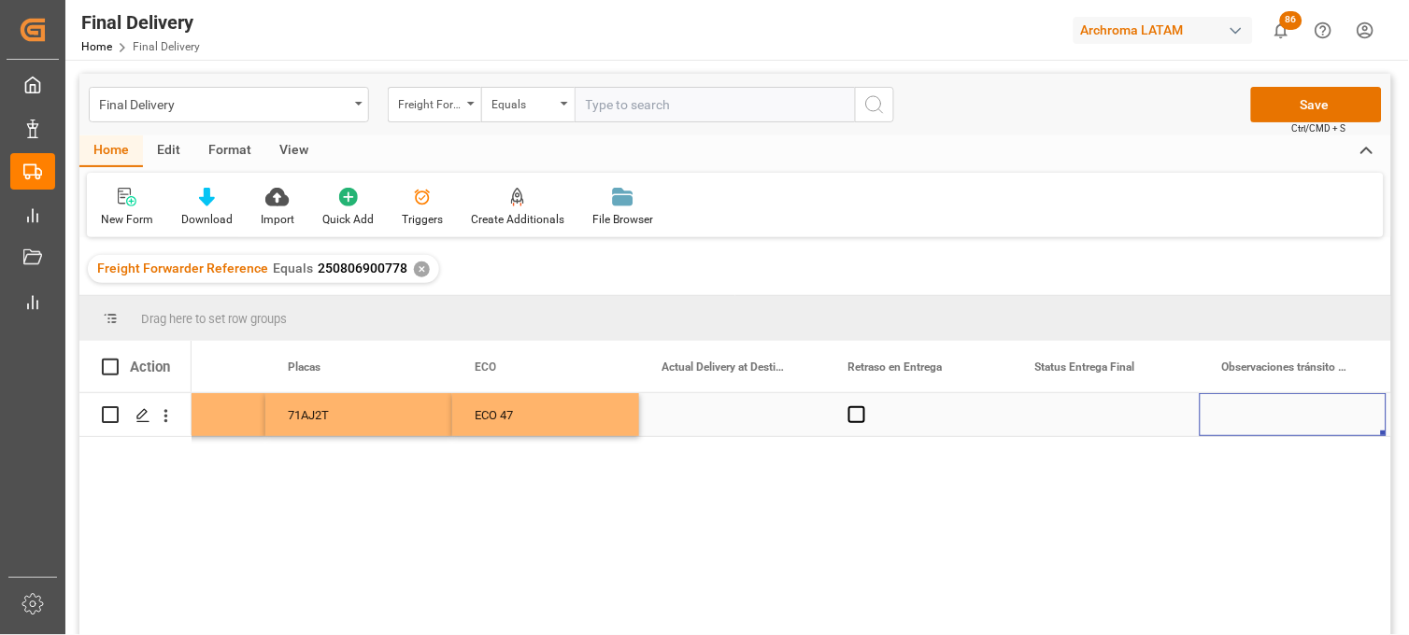
click at [1106, 419] on div "Press SPACE to select this row." at bounding box center [1106, 414] width 187 height 43
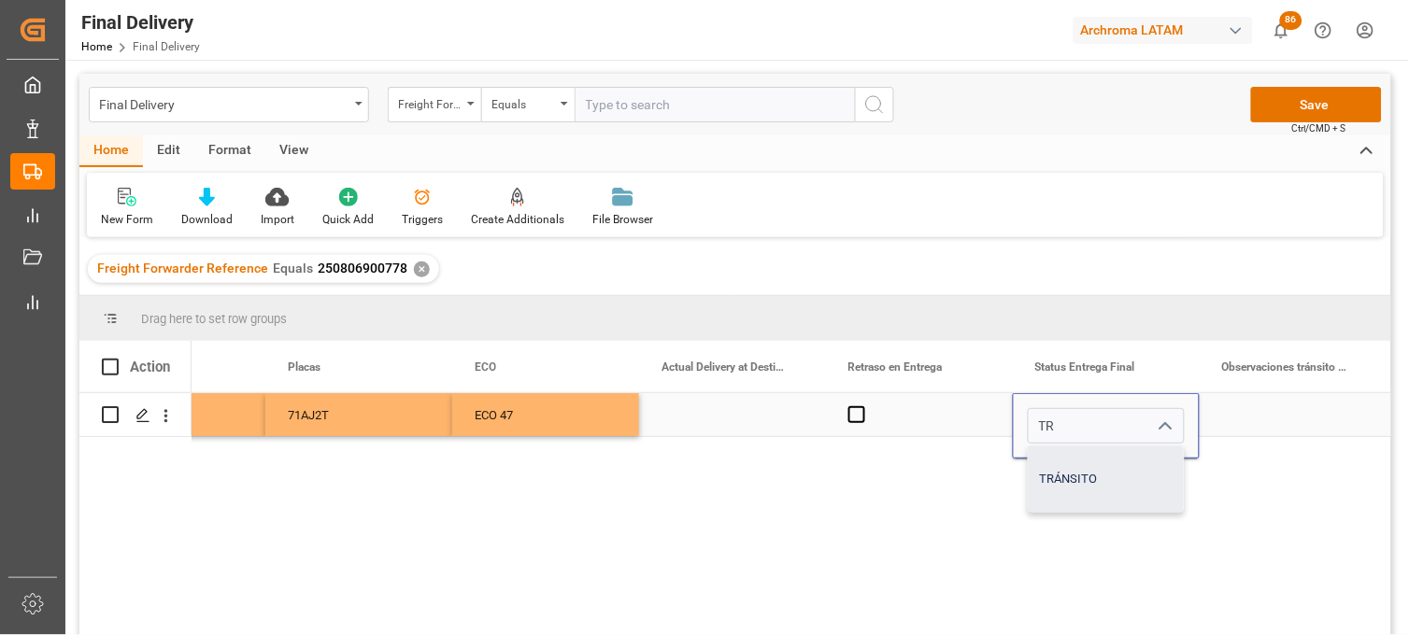
click at [1080, 483] on div "TRÁNSITO" at bounding box center [1106, 479] width 155 height 65
type input "TRÁNSITO"
click at [1250, 417] on div "Press SPACE to select this row." at bounding box center [1293, 414] width 187 height 43
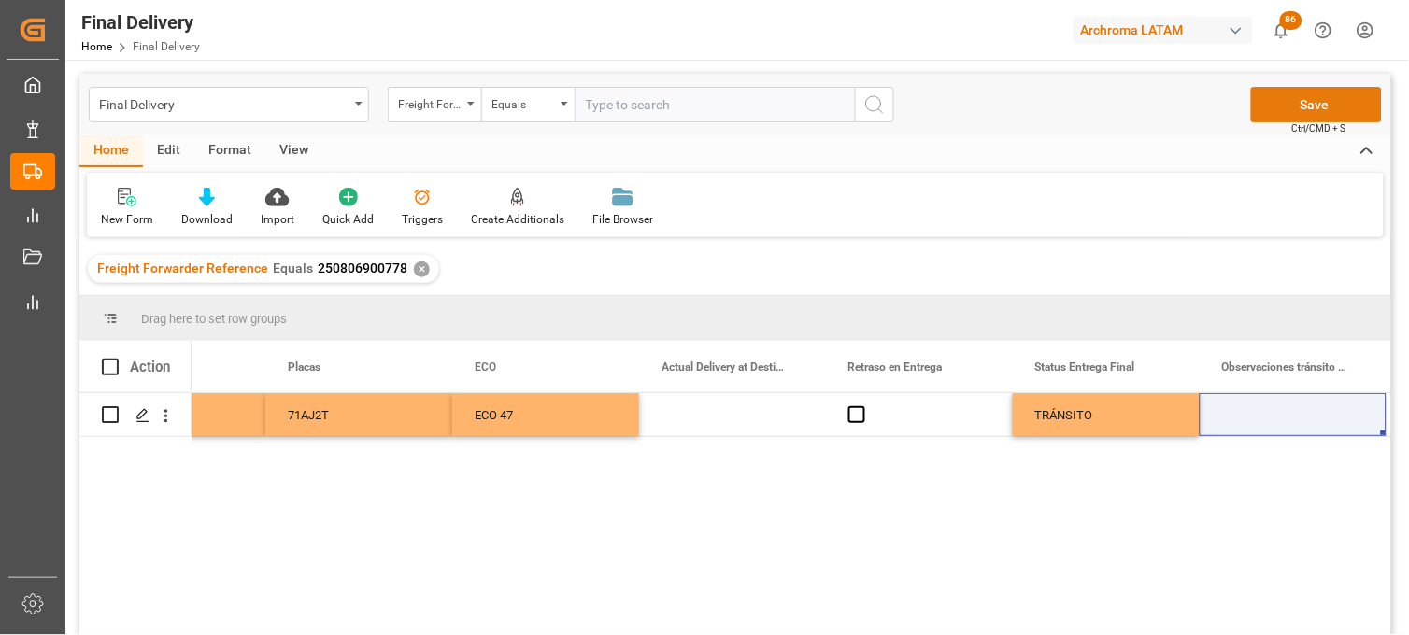
click at [1316, 108] on button "Save" at bounding box center [1316, 105] width 131 height 36
